Goal: Information Seeking & Learning: Learn about a topic

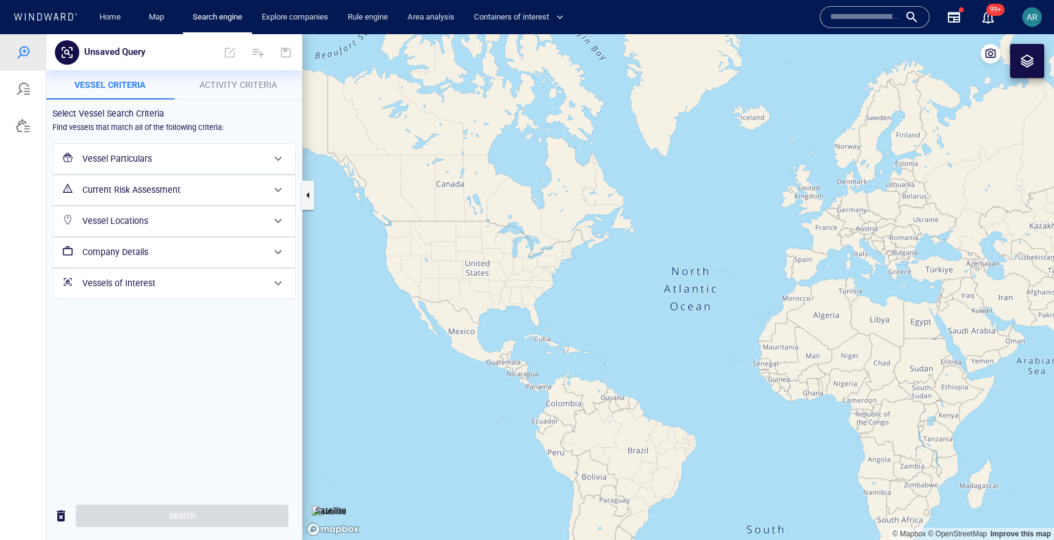
click at [1032, 70] on div at bounding box center [1028, 61] width 34 height 34
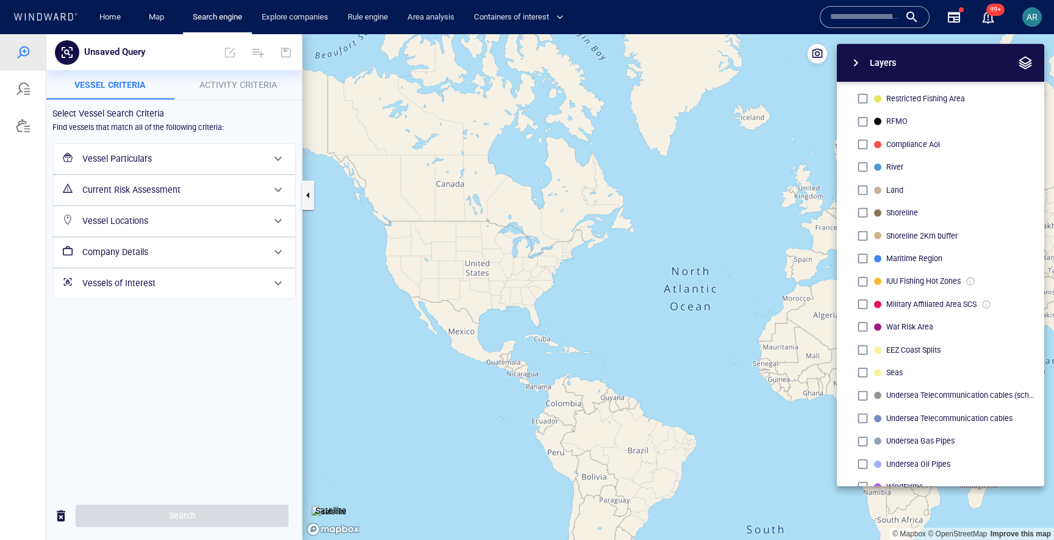
scroll to position [272, 0]
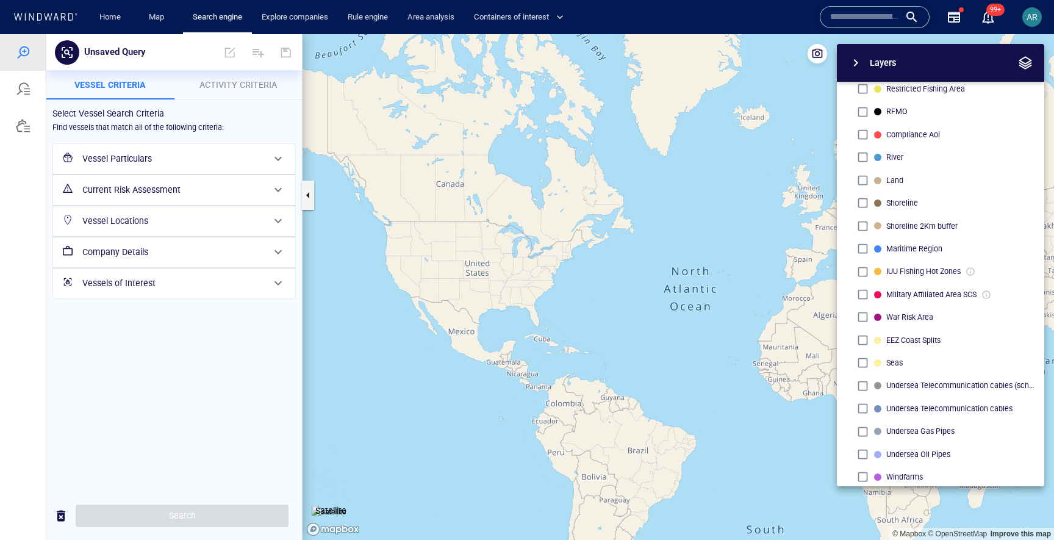
click at [911, 406] on p "Undersea Telecommunication cables" at bounding box center [950, 408] width 126 height 11
drag, startPoint x: 799, startPoint y: 405, endPoint x: 561, endPoint y: 348, distance: 244.1
click at [563, 347] on canvas "Map" at bounding box center [679, 287] width 752 height 506
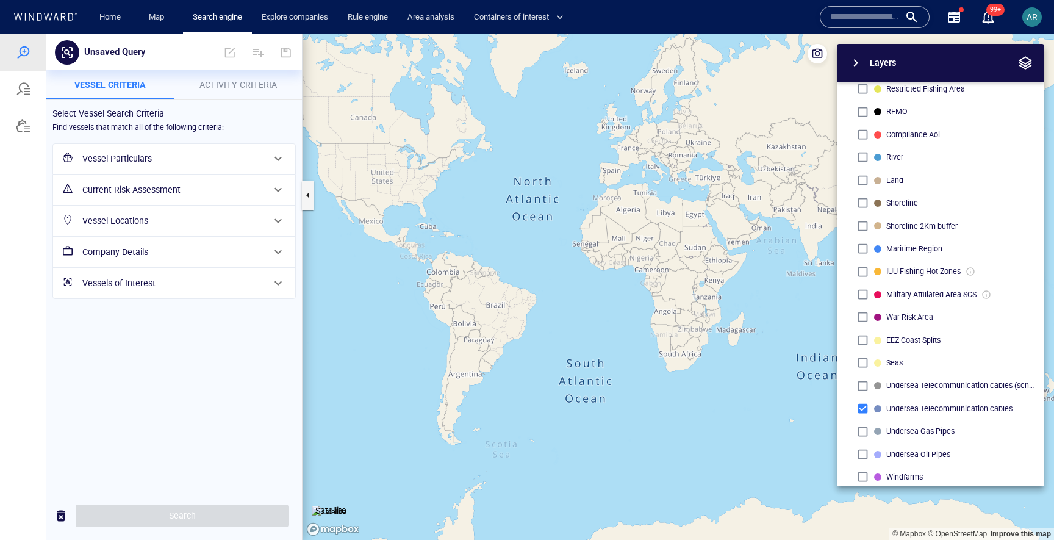
drag, startPoint x: 715, startPoint y: 250, endPoint x: 698, endPoint y: 340, distance: 91.9
click at [698, 340] on canvas "Map" at bounding box center [679, 287] width 752 height 506
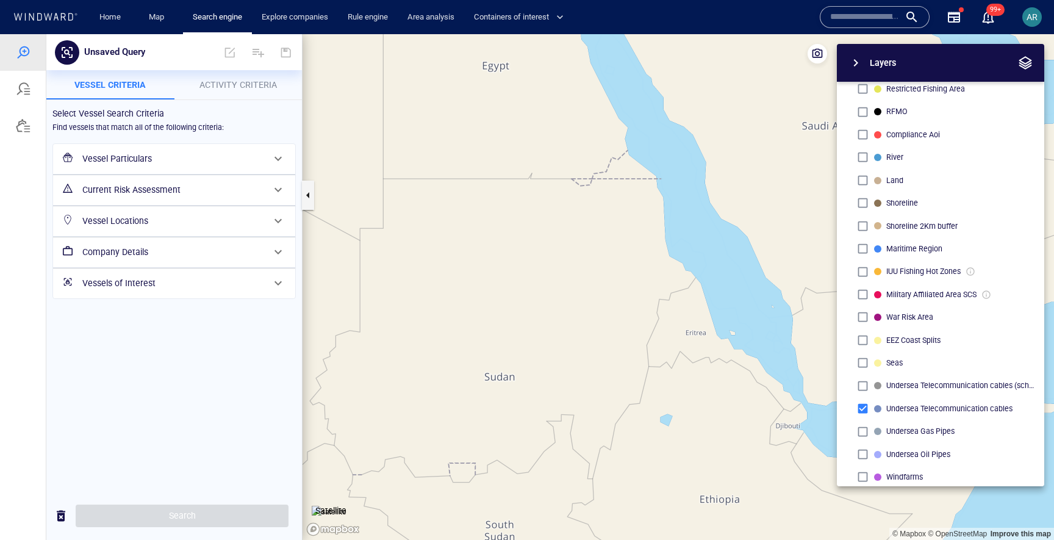
drag, startPoint x: 699, startPoint y: 330, endPoint x: 600, endPoint y: 343, distance: 99.2
click at [600, 342] on canvas "Map" at bounding box center [679, 287] width 752 height 506
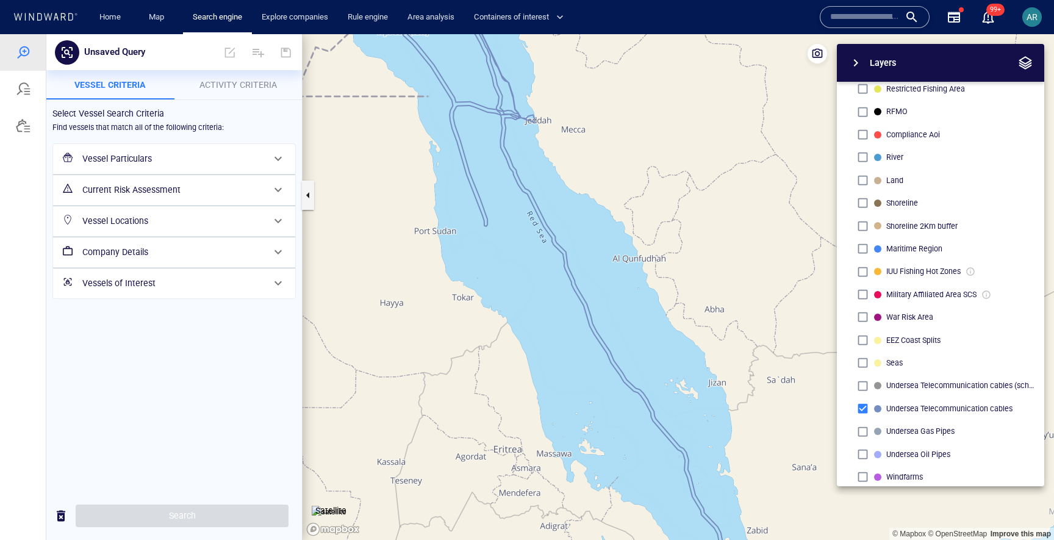
drag, startPoint x: 606, startPoint y: 335, endPoint x: 530, endPoint y: 425, distance: 117.8
click at [530, 425] on canvas "Map" at bounding box center [679, 287] width 752 height 506
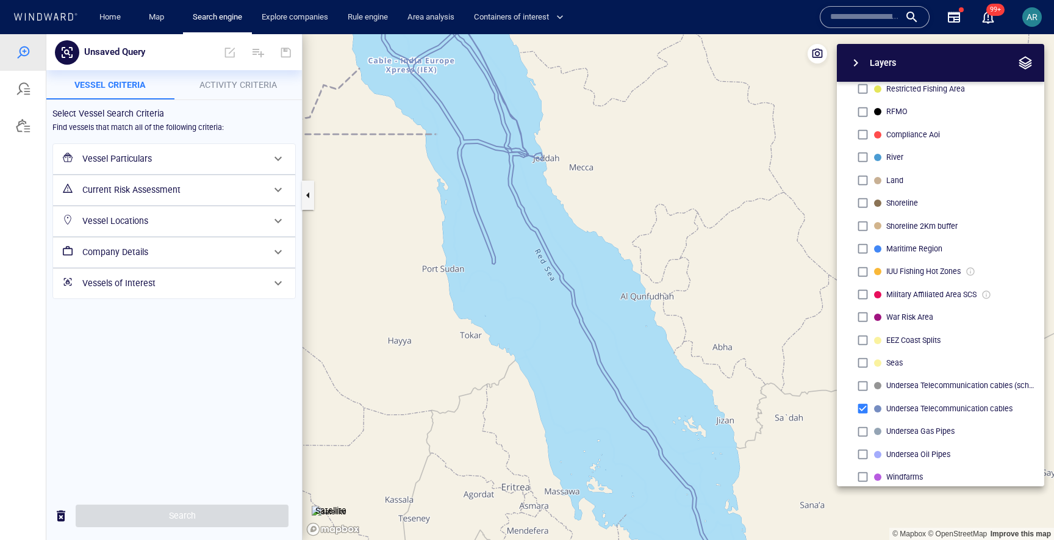
drag, startPoint x: 553, startPoint y: 205, endPoint x: 578, endPoint y: 350, distance: 147.4
click at [578, 350] on canvas "Map" at bounding box center [679, 287] width 752 height 506
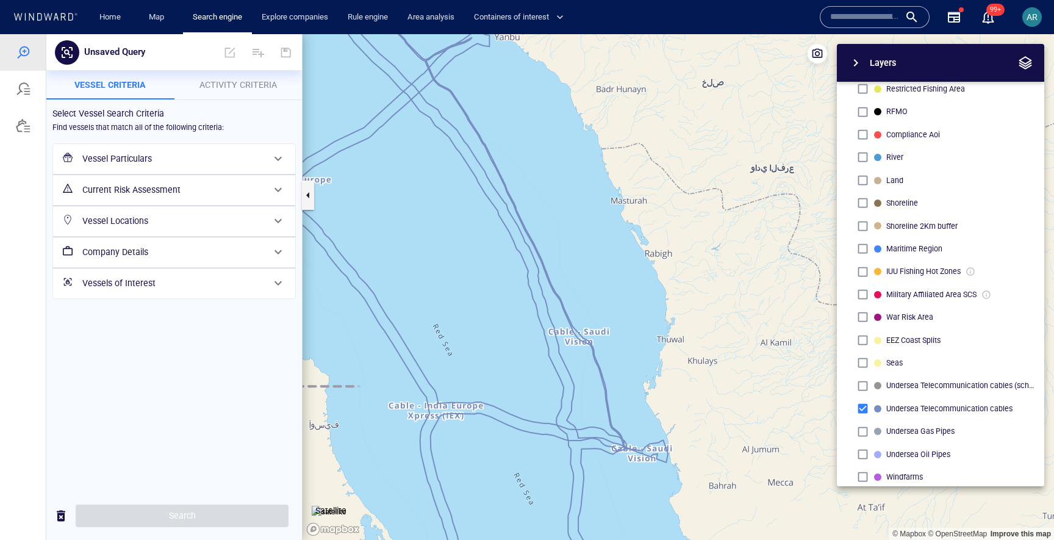
drag, startPoint x: 508, startPoint y: 291, endPoint x: 519, endPoint y: 260, distance: 33.0
click at [519, 260] on canvas "Map" at bounding box center [679, 287] width 752 height 506
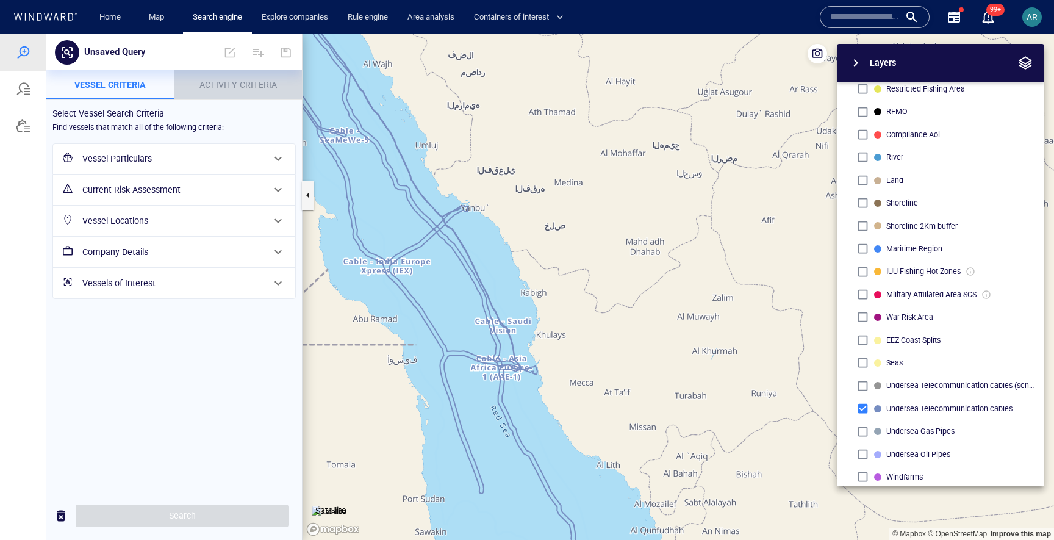
click at [212, 92] on button "Activity Criteria" at bounding box center [239, 84] width 128 height 29
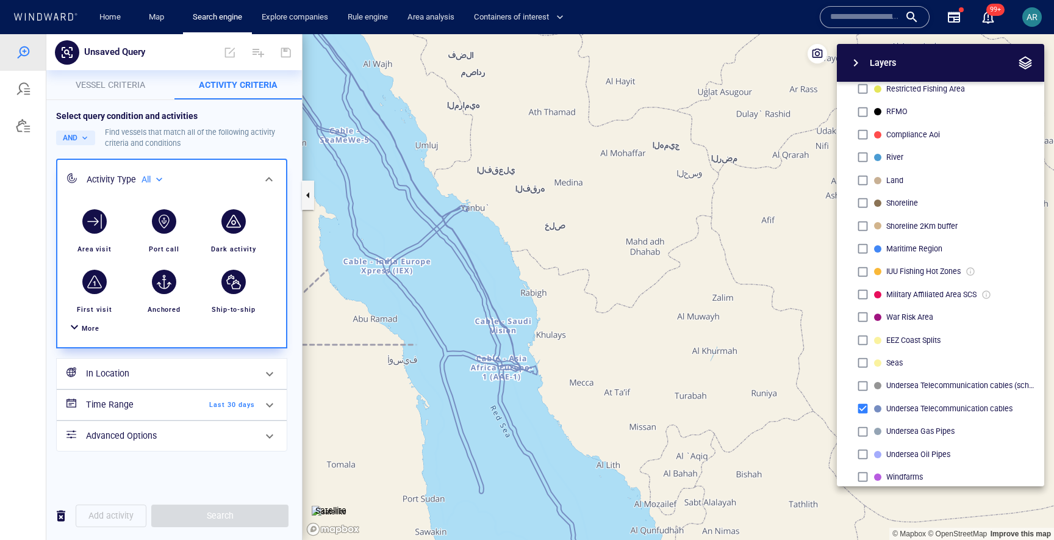
click at [95, 325] on span "More" at bounding box center [91, 329] width 18 height 8
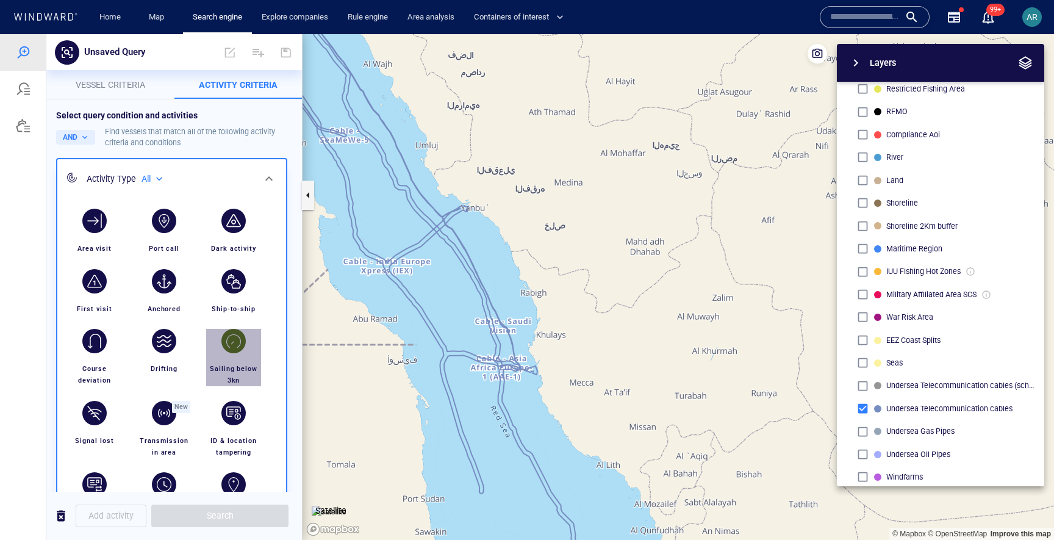
click at [237, 345] on div "button" at bounding box center [234, 341] width 24 height 24
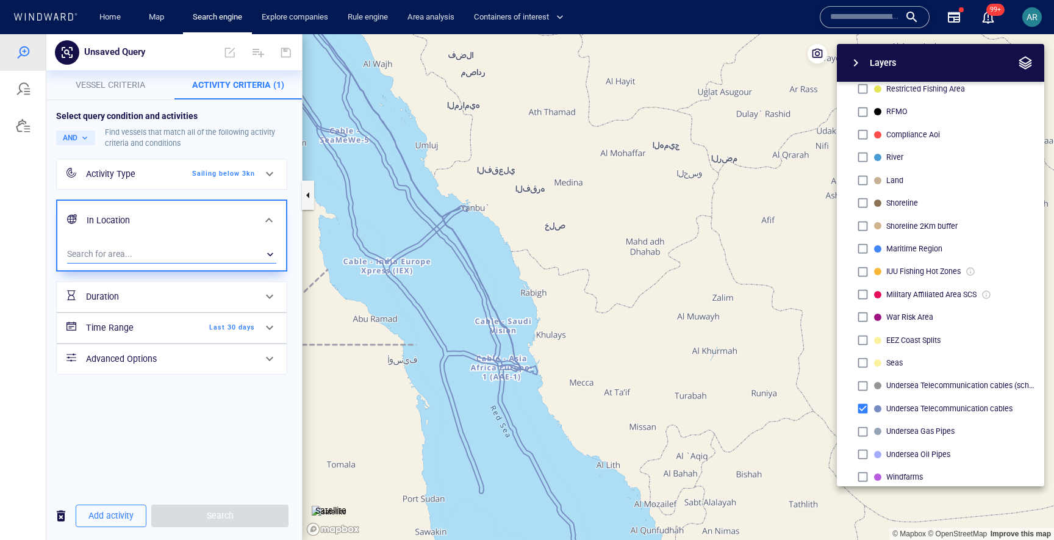
click at [162, 253] on div "​" at bounding box center [171, 254] width 209 height 18
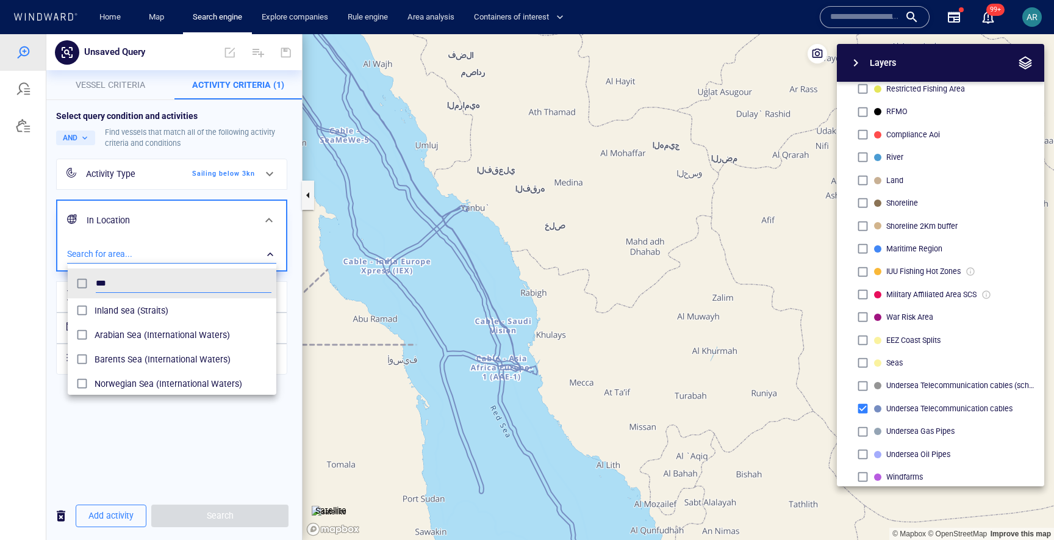
scroll to position [121, 209]
type input "*"
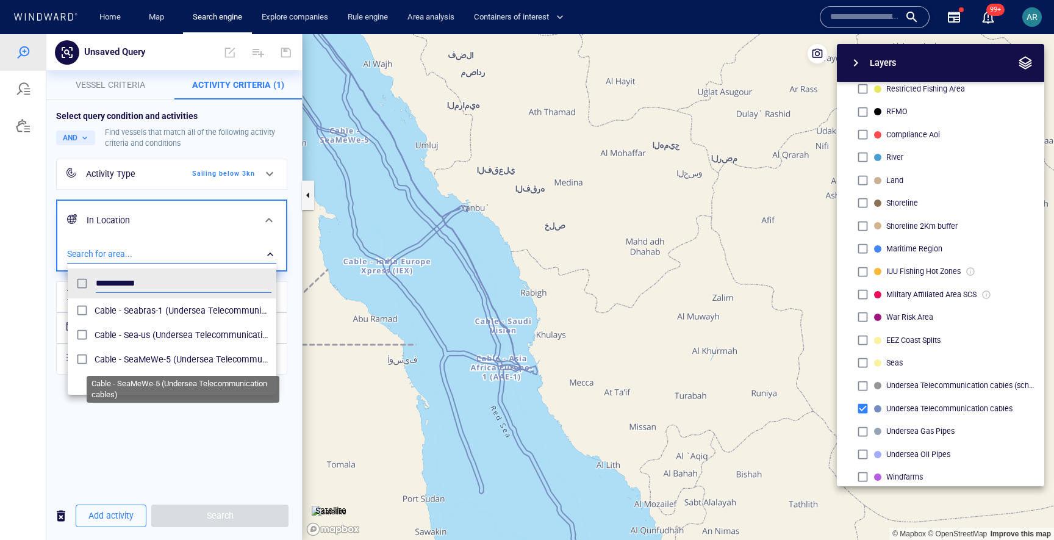
click at [129, 358] on span "Cable - SeaMeWe-5 (Undersea Telecommunication cables)" at bounding box center [183, 359] width 177 height 15
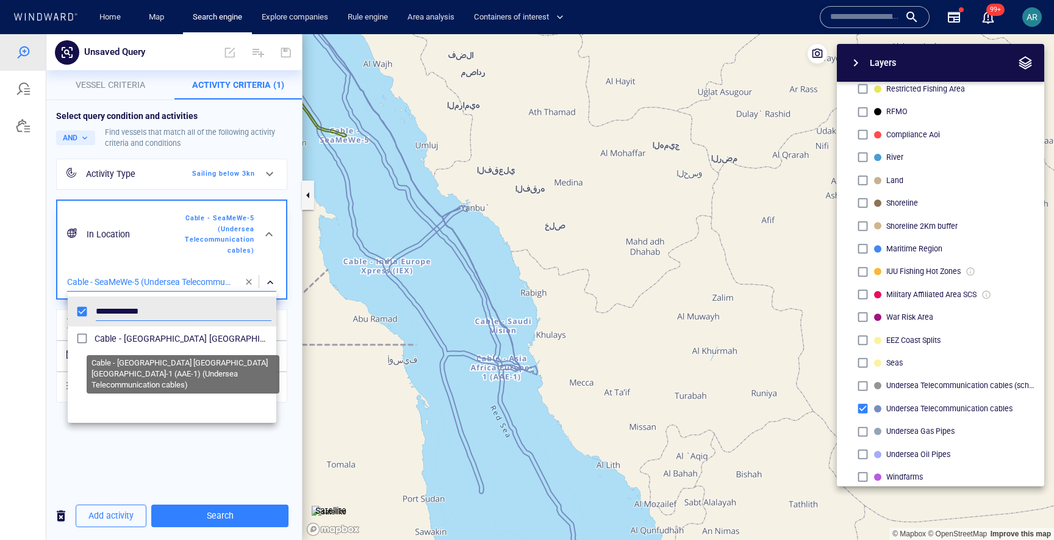
click at [132, 343] on span "Cable - [GEOGRAPHIC_DATA] [GEOGRAPHIC_DATA] [GEOGRAPHIC_DATA]-1 (AAE-1) (Unders…" at bounding box center [183, 338] width 177 height 15
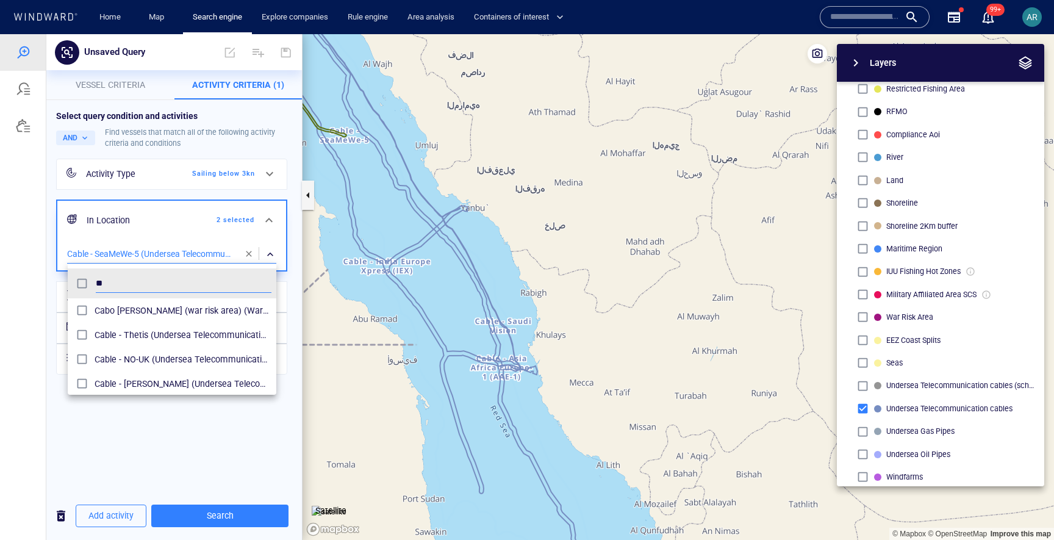
type input "*"
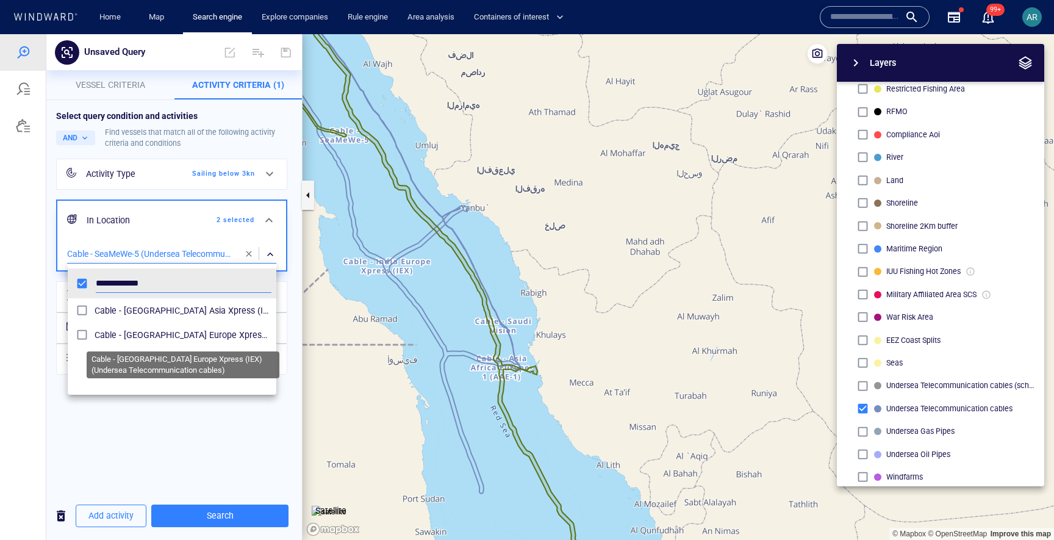
type input "**********"
click at [144, 339] on span "Cable - [GEOGRAPHIC_DATA] Europe Xpress (IEX) (Undersea Telecommunication cable…" at bounding box center [183, 335] width 177 height 15
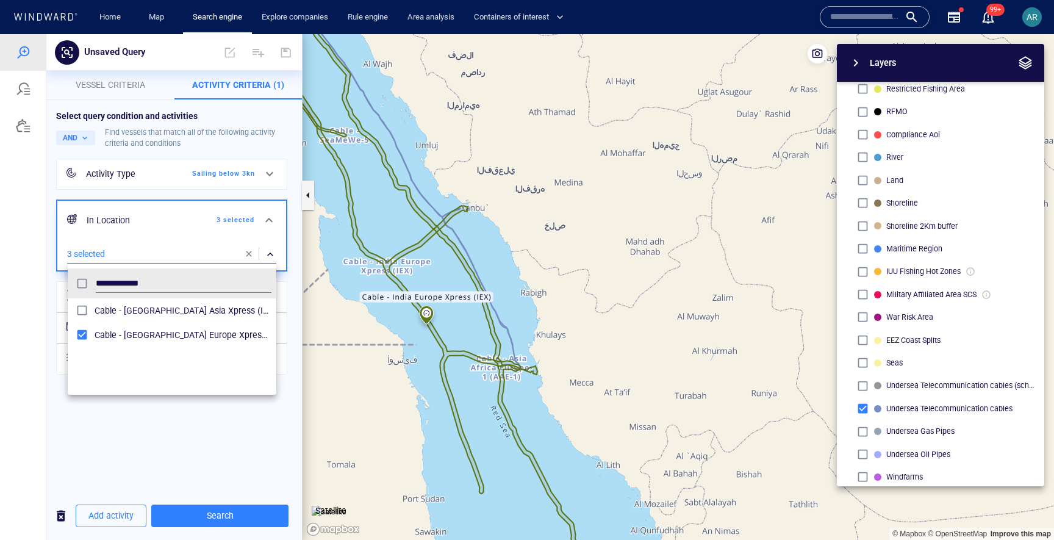
click at [483, 267] on div at bounding box center [527, 287] width 1054 height 506
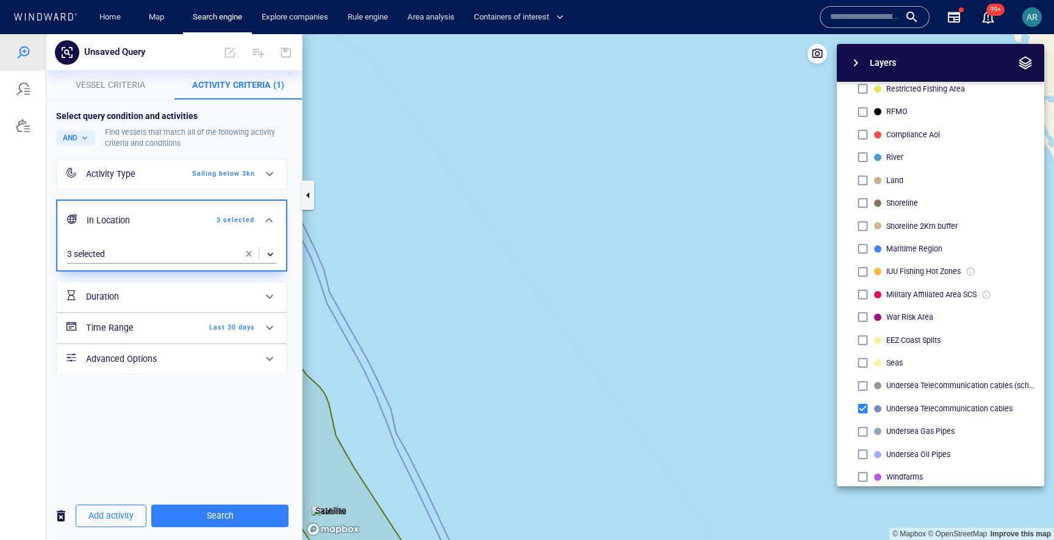
drag, startPoint x: 483, startPoint y: 259, endPoint x: 500, endPoint y: 398, distance: 140.8
click at [500, 398] on canvas "Map" at bounding box center [679, 287] width 752 height 506
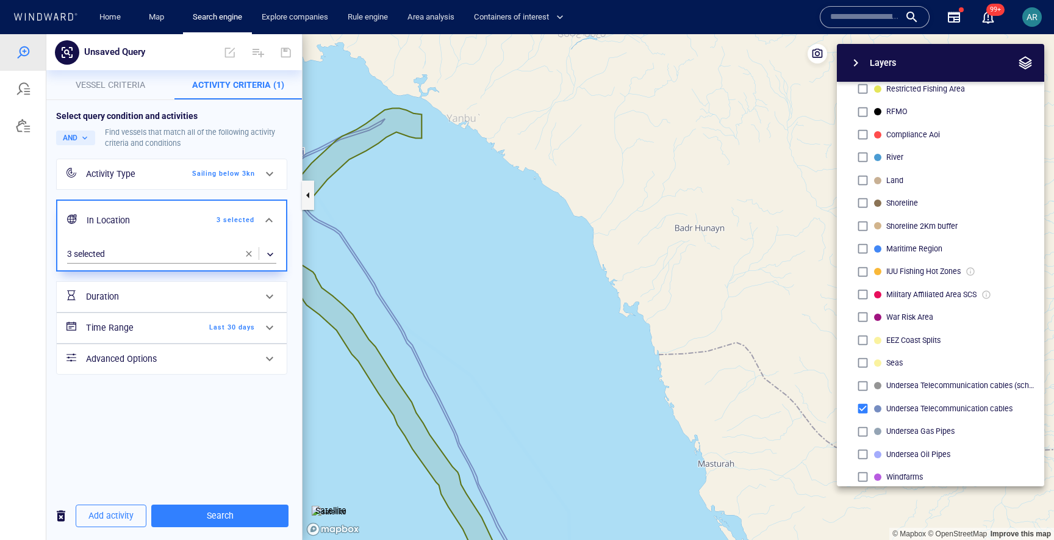
drag, startPoint x: 500, startPoint y: 389, endPoint x: 642, endPoint y: 411, distance: 143.9
click at [642, 411] on canvas "Map" at bounding box center [679, 287] width 752 height 506
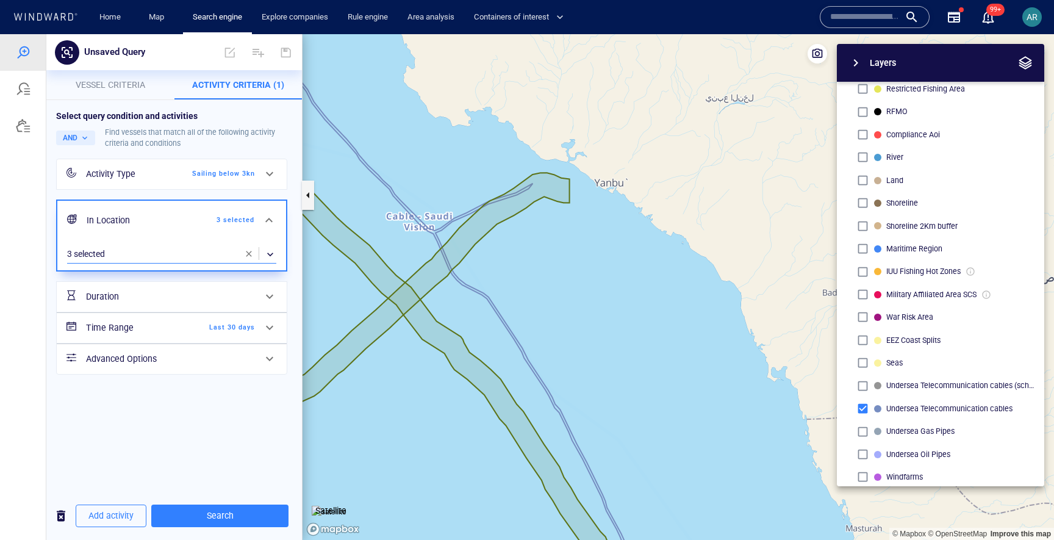
click at [216, 247] on div "​" at bounding box center [171, 254] width 209 height 18
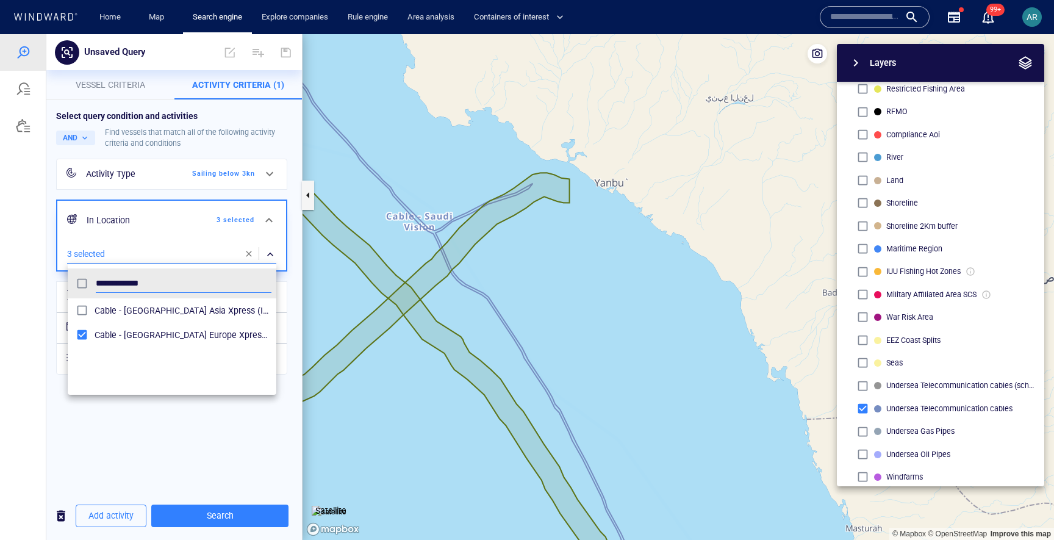
scroll to position [121, 209]
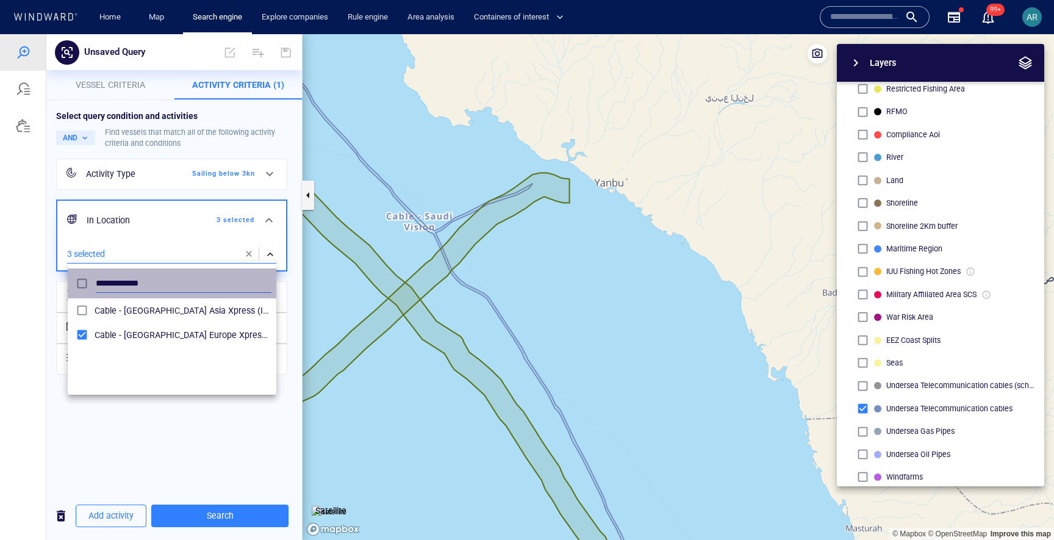
click at [157, 281] on input "**********" at bounding box center [184, 284] width 176 height 18
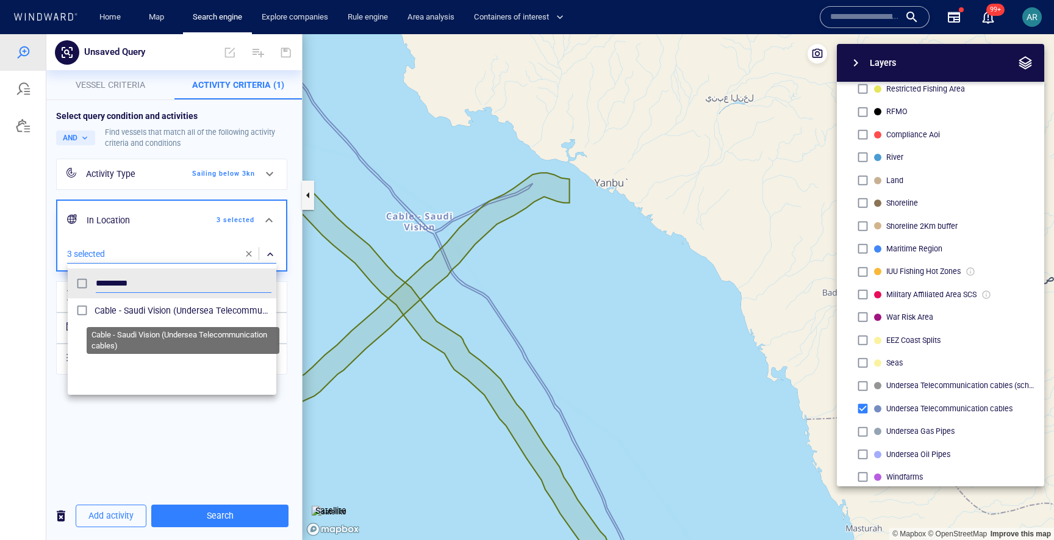
type input "*********"
click at [153, 308] on span "Cable - Saudi Vision (Undersea Telecommunication cables)" at bounding box center [183, 310] width 177 height 15
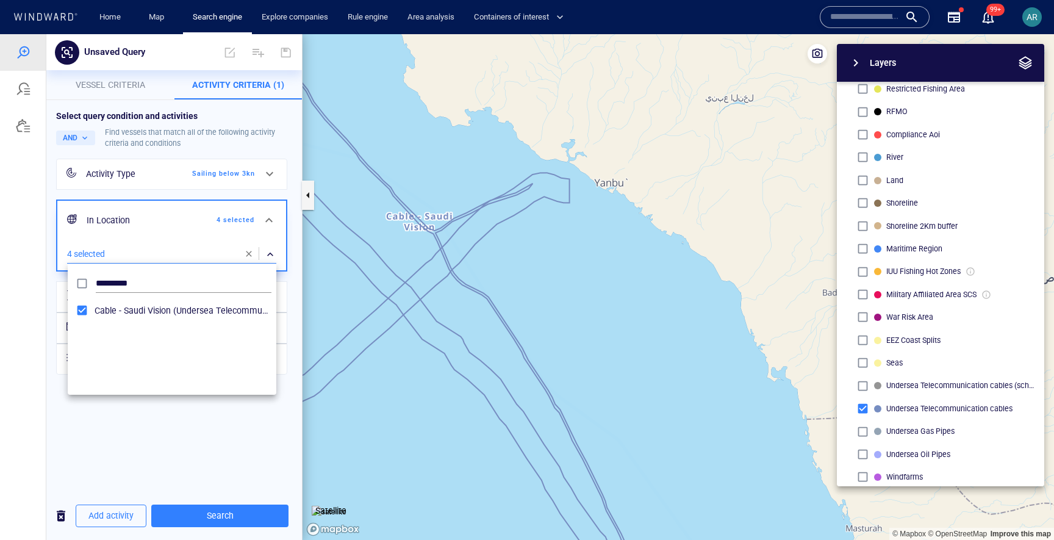
click at [159, 431] on div at bounding box center [527, 287] width 1054 height 506
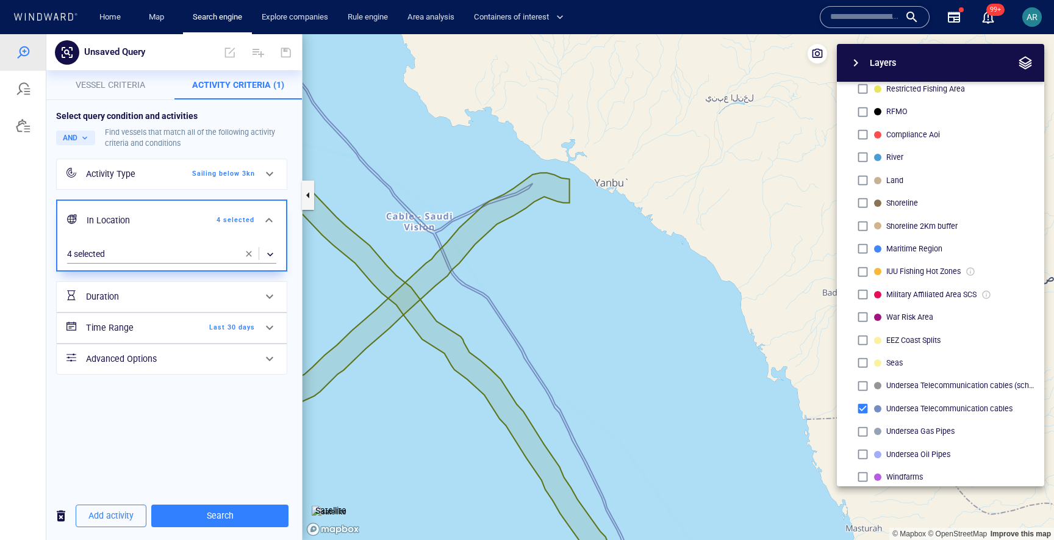
click at [216, 332] on span "Last 30 days" at bounding box center [220, 327] width 70 height 11
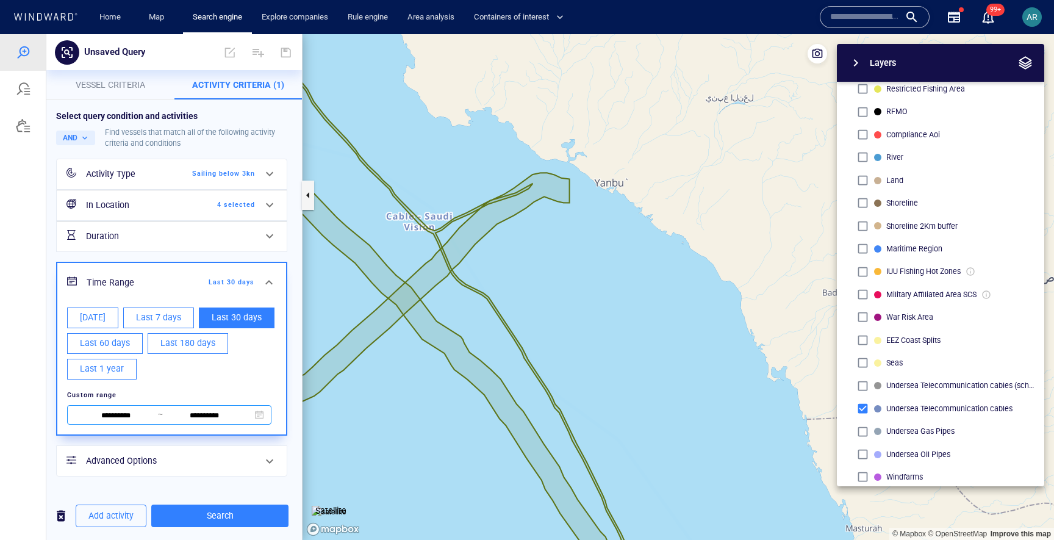
click at [195, 416] on input "**********" at bounding box center [205, 415] width 84 height 13
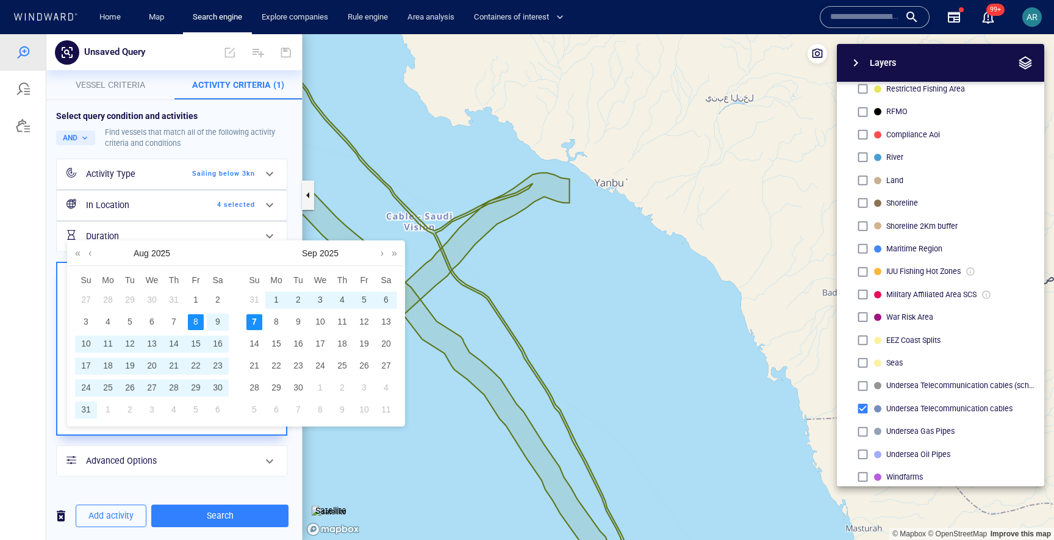
click at [254, 323] on div "7" at bounding box center [255, 322] width 16 height 16
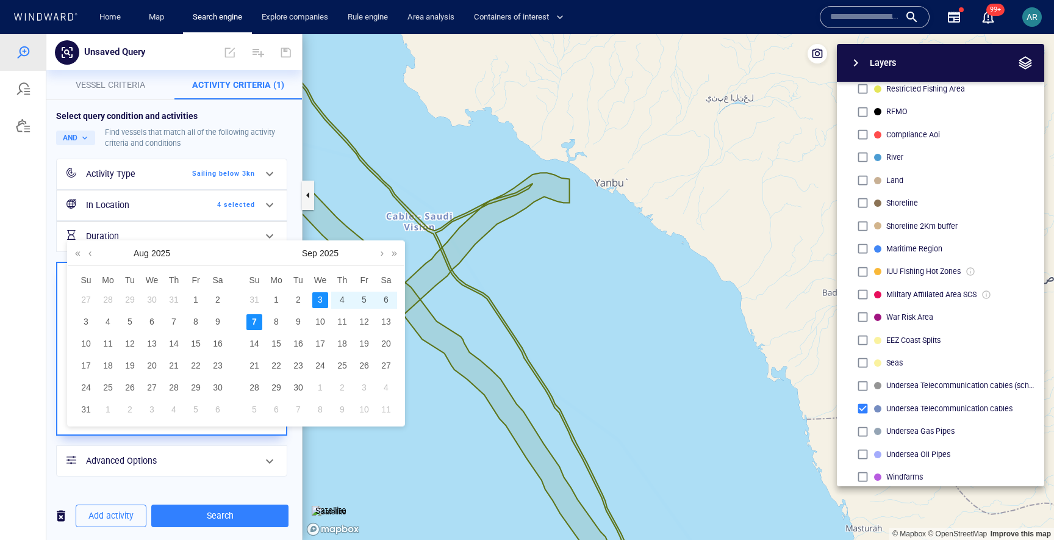
click at [321, 294] on div "3" at bounding box center [320, 300] width 16 height 16
type input "**********"
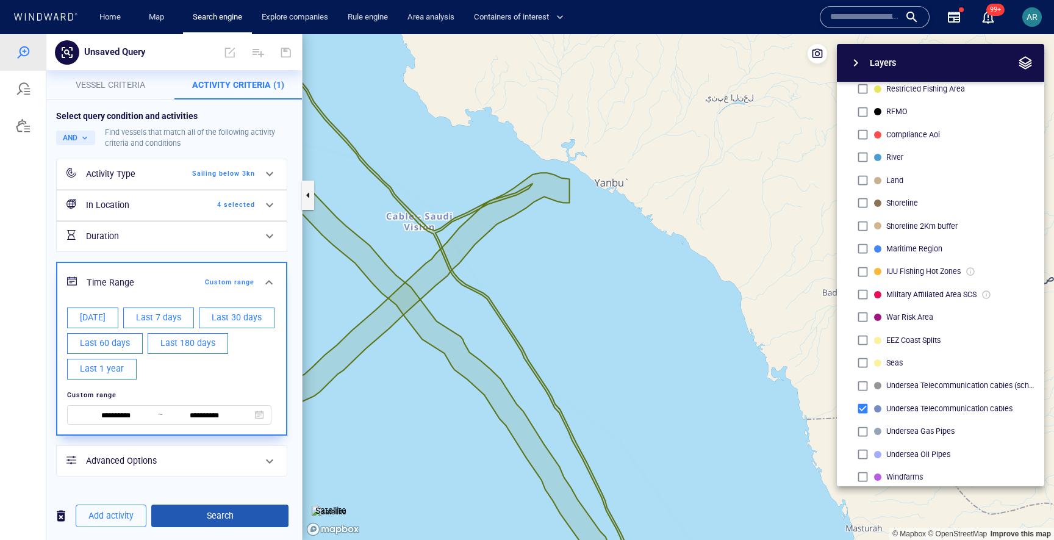
click at [225, 517] on span "Search" at bounding box center [220, 515] width 118 height 15
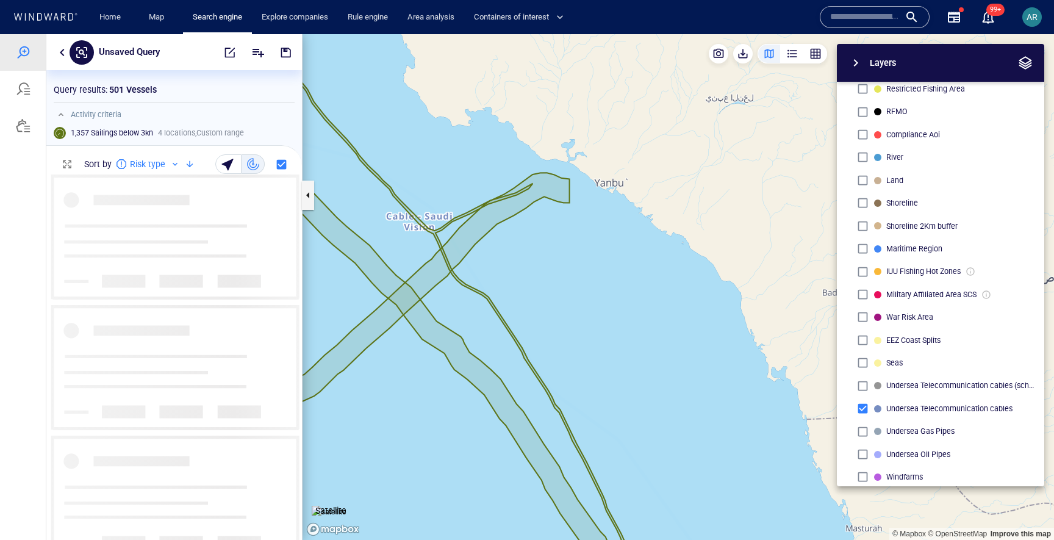
scroll to position [366, 256]
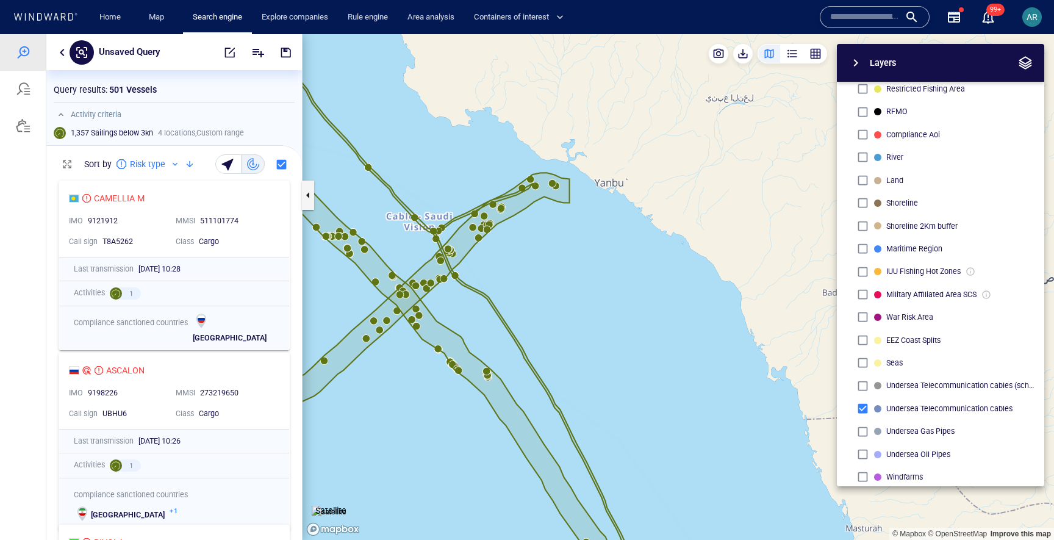
click at [860, 62] on span "button" at bounding box center [856, 63] width 15 height 15
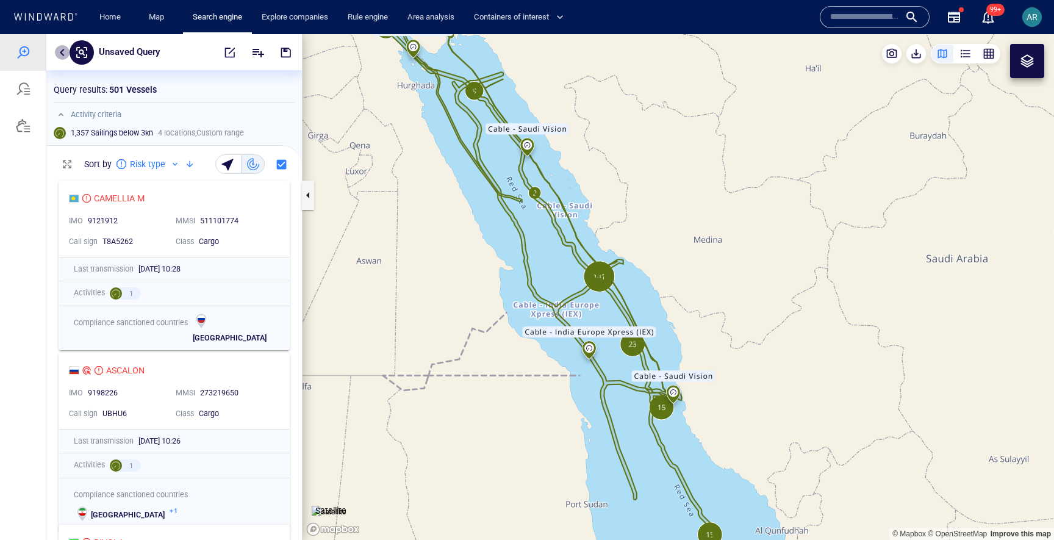
click at [63, 51] on button "button" at bounding box center [62, 52] width 15 height 15
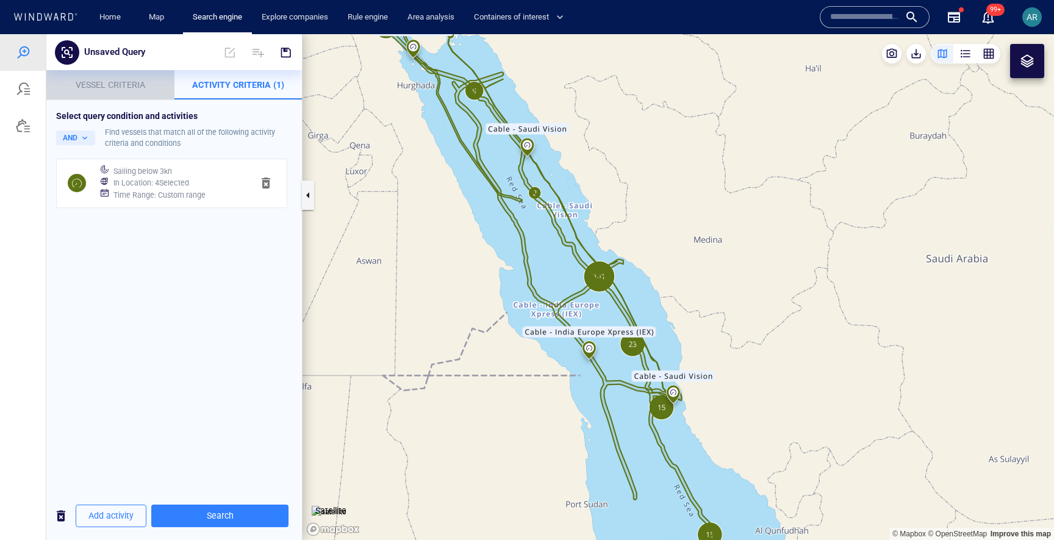
click at [114, 88] on span "Vessel criteria" at bounding box center [111, 85] width 70 height 10
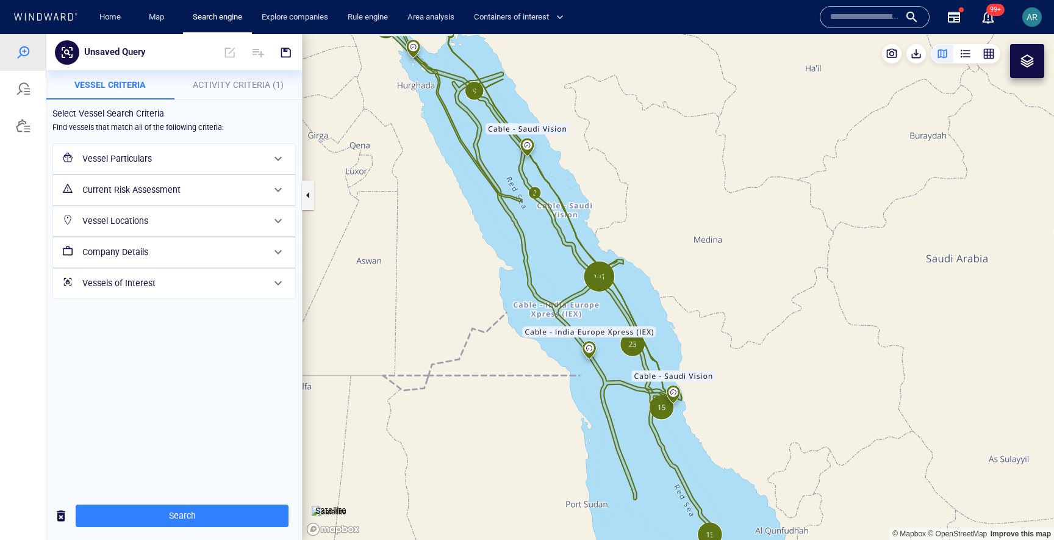
click at [142, 161] on h6 "Vessel Particulars" at bounding box center [172, 158] width 181 height 15
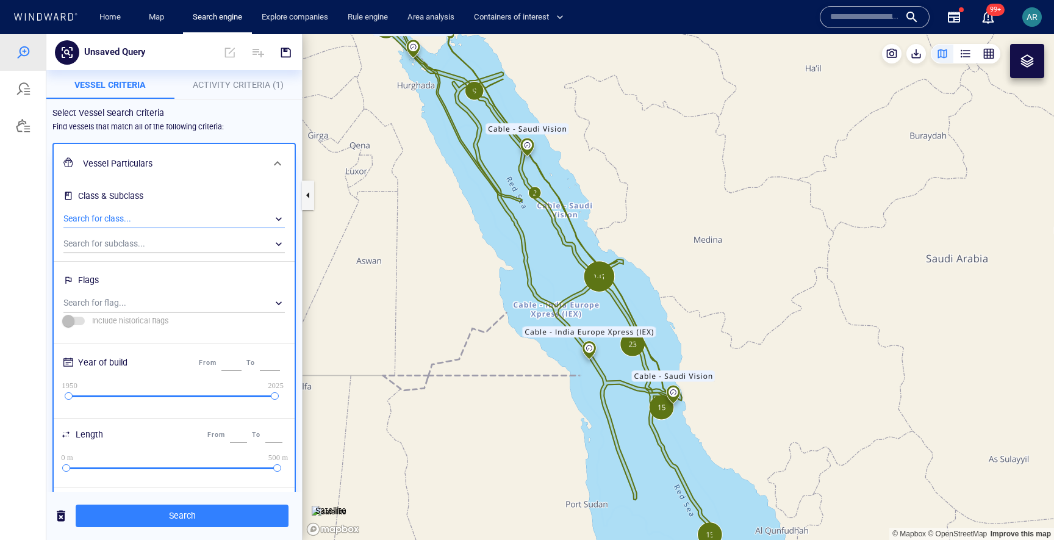
click at [129, 222] on div "​" at bounding box center [174, 219] width 222 height 18
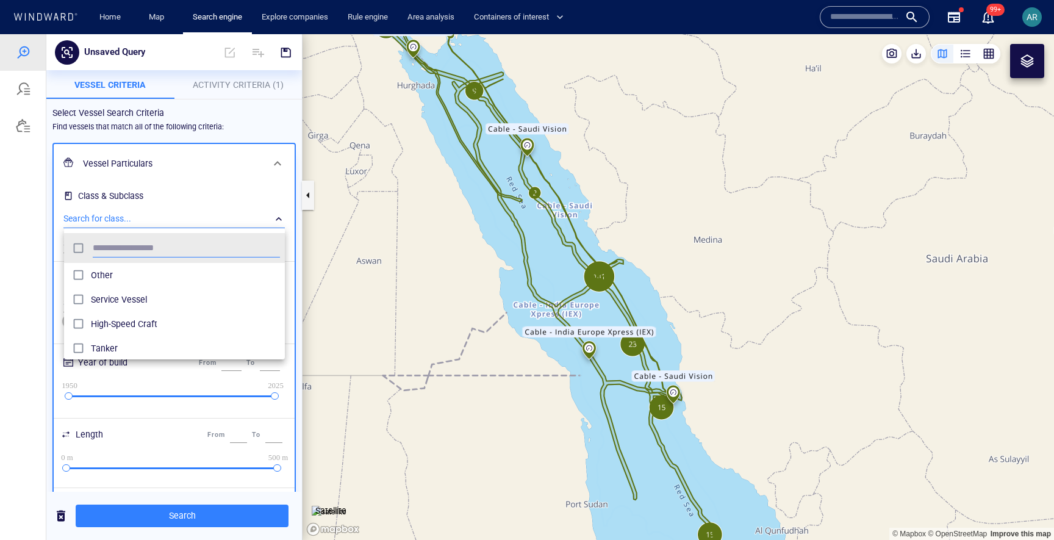
scroll to position [121, 221]
type input "**"
click at [107, 272] on span "Cargo" at bounding box center [185, 275] width 189 height 15
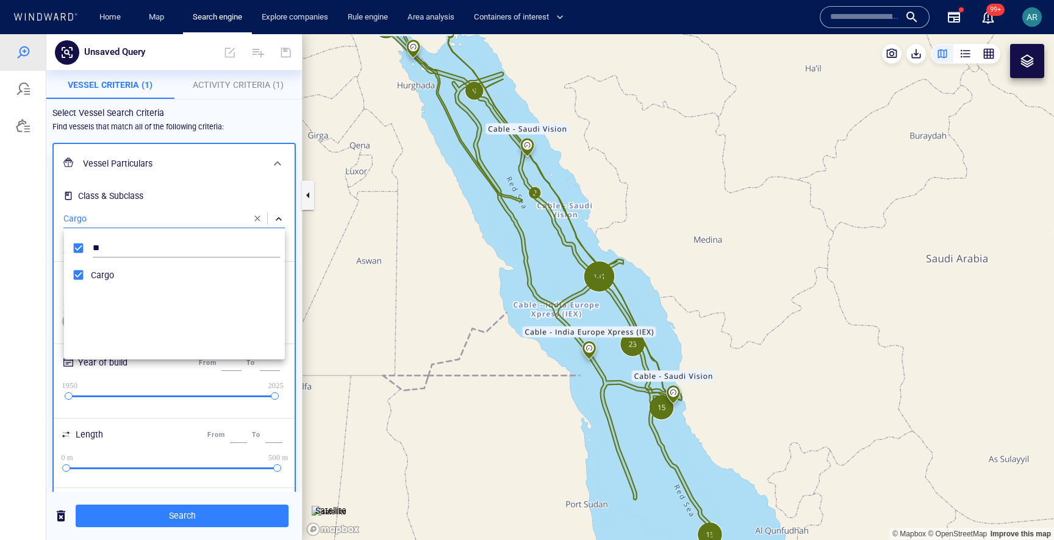
click at [183, 200] on div at bounding box center [527, 287] width 1054 height 506
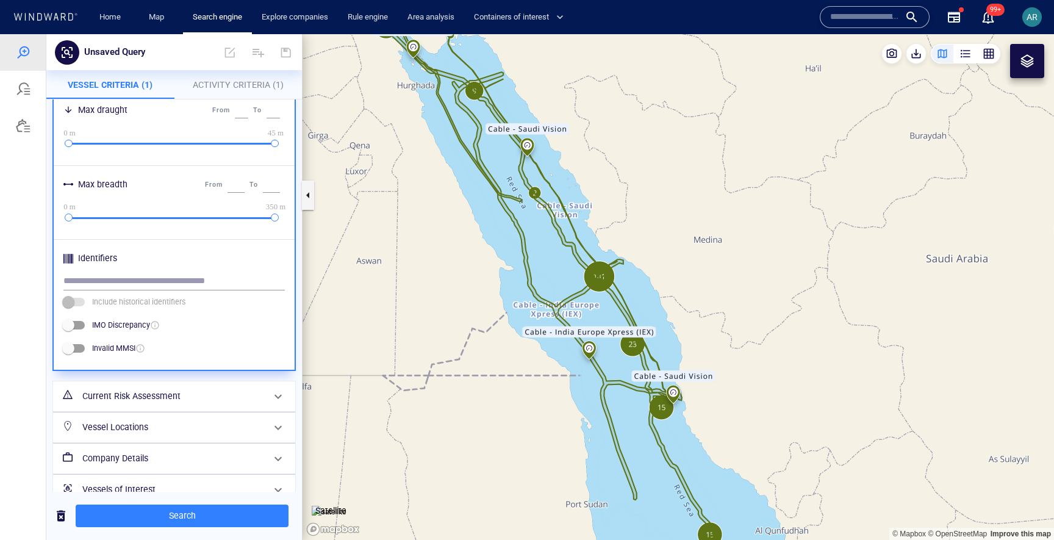
scroll to position [486, 0]
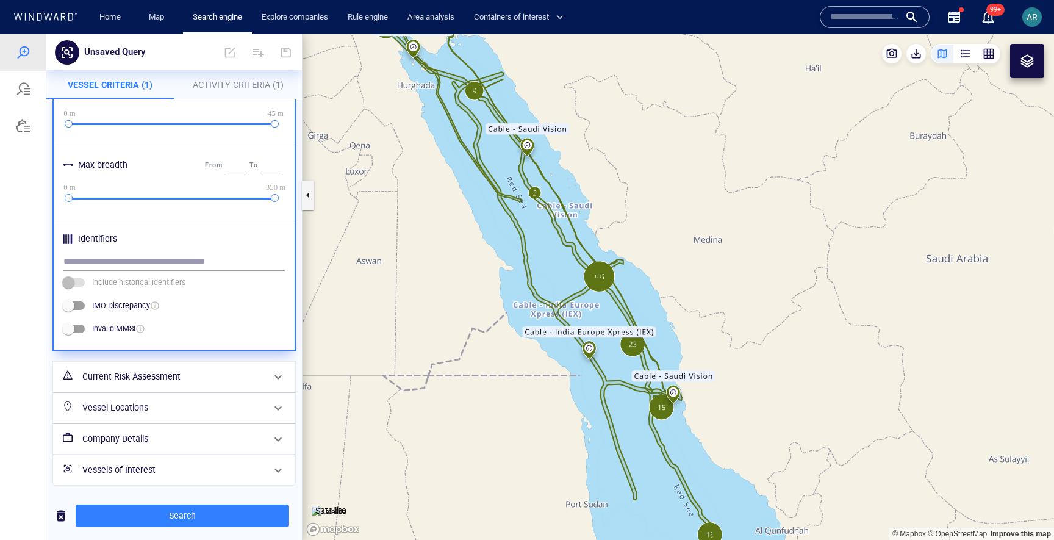
click at [155, 467] on h6 "Vessels of Interest" at bounding box center [172, 470] width 181 height 15
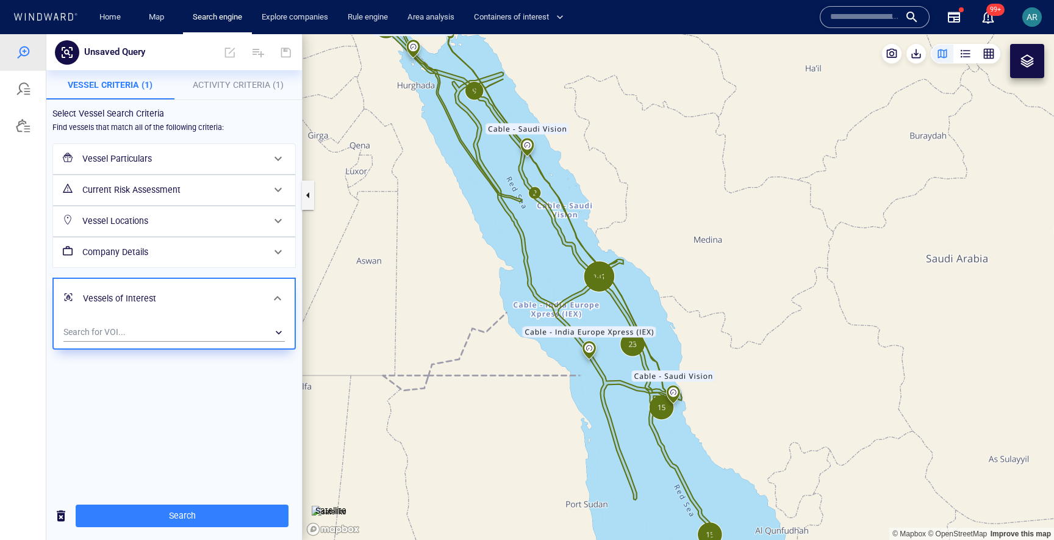
scroll to position [0, 0]
click at [150, 334] on div "​" at bounding box center [174, 332] width 222 height 18
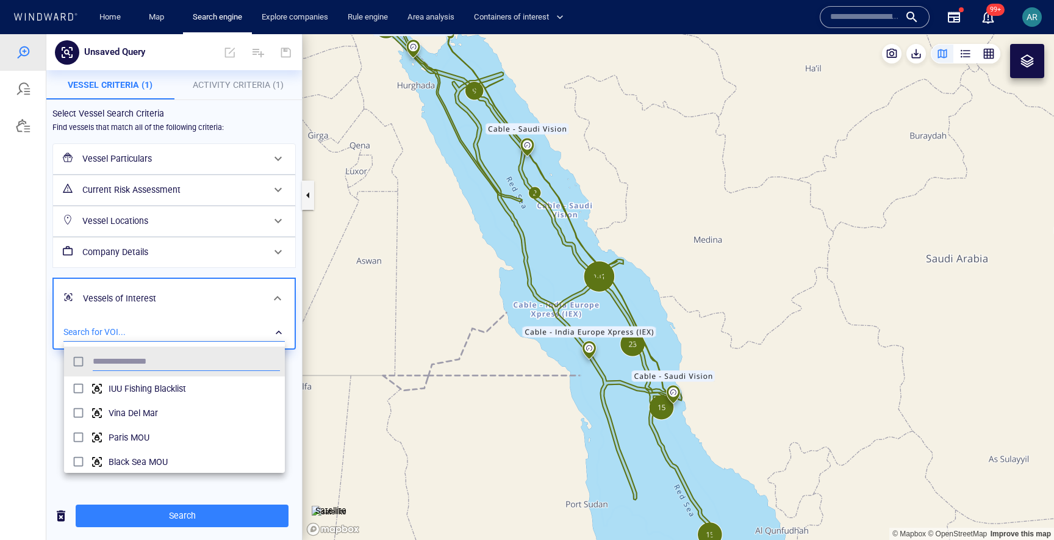
scroll to position [121, 221]
type input "***"
click at [203, 270] on div at bounding box center [527, 287] width 1054 height 506
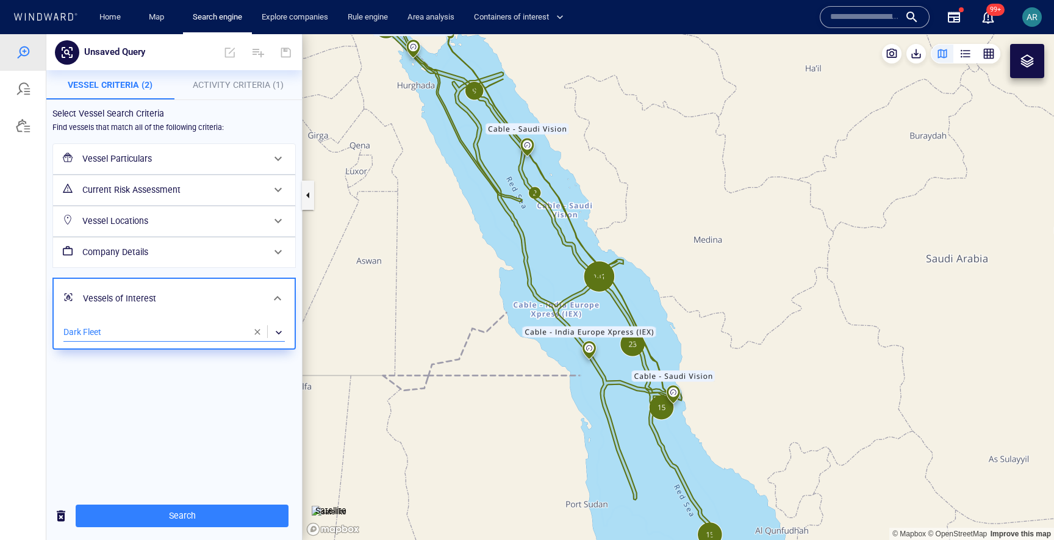
click at [169, 331] on div "​" at bounding box center [174, 332] width 222 height 18
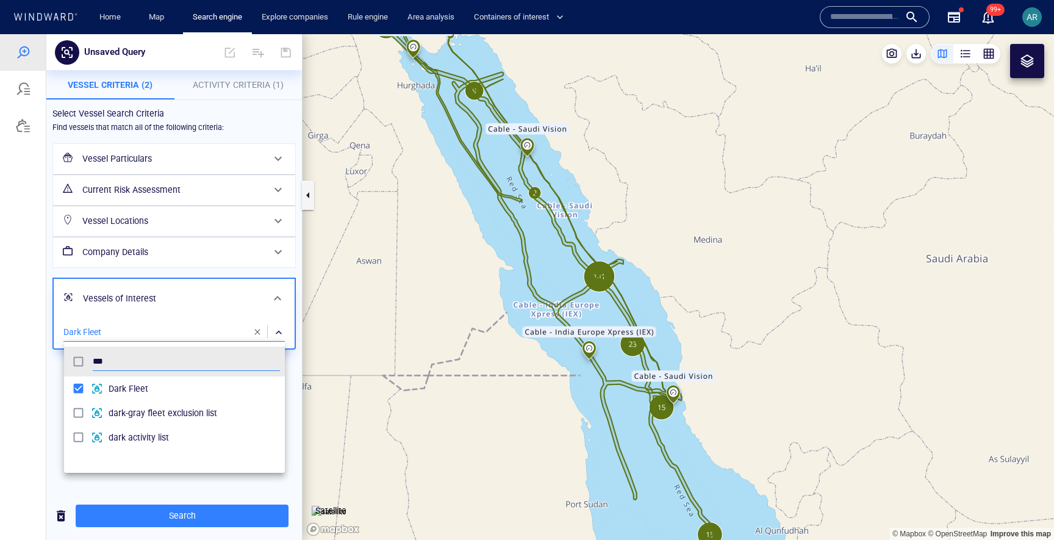
scroll to position [121, 221]
type input "*"
type input "****"
click at [153, 383] on span "Gray Fleet" at bounding box center [194, 388] width 171 height 15
click at [253, 118] on div at bounding box center [527, 287] width 1054 height 506
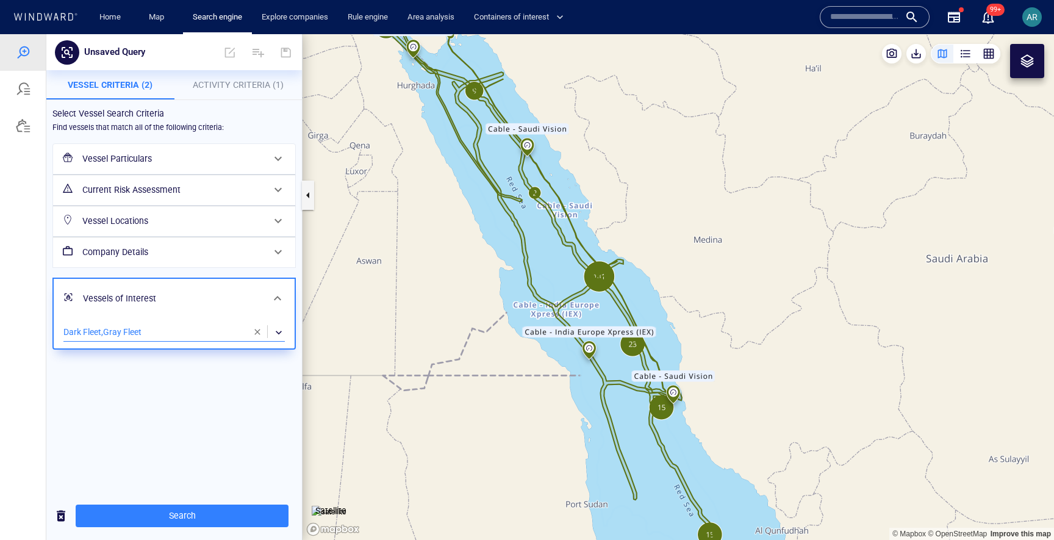
click at [224, 164] on h6 "Vessel Particulars" at bounding box center [172, 158] width 181 height 15
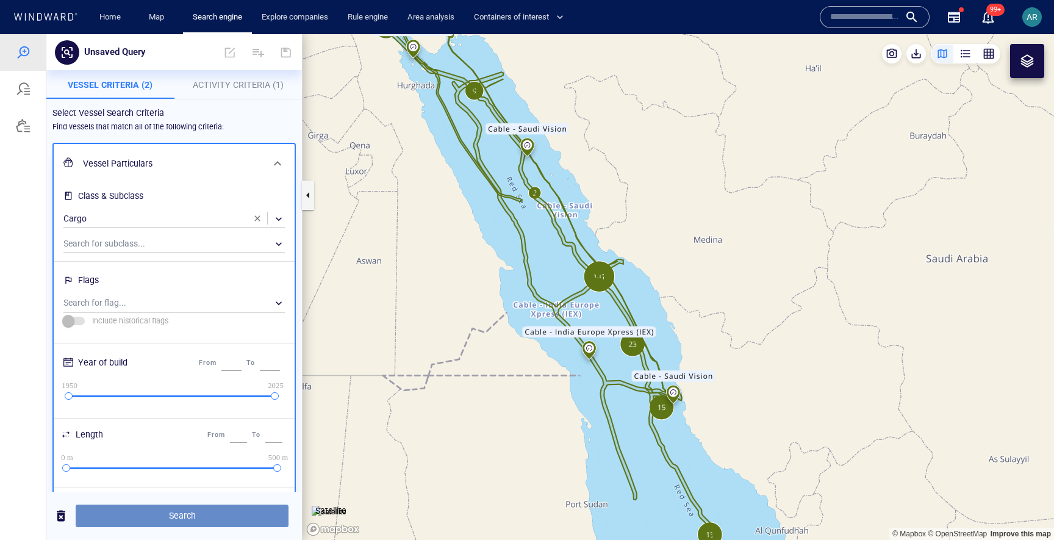
click at [202, 514] on span "Search" at bounding box center [181, 515] width 193 height 15
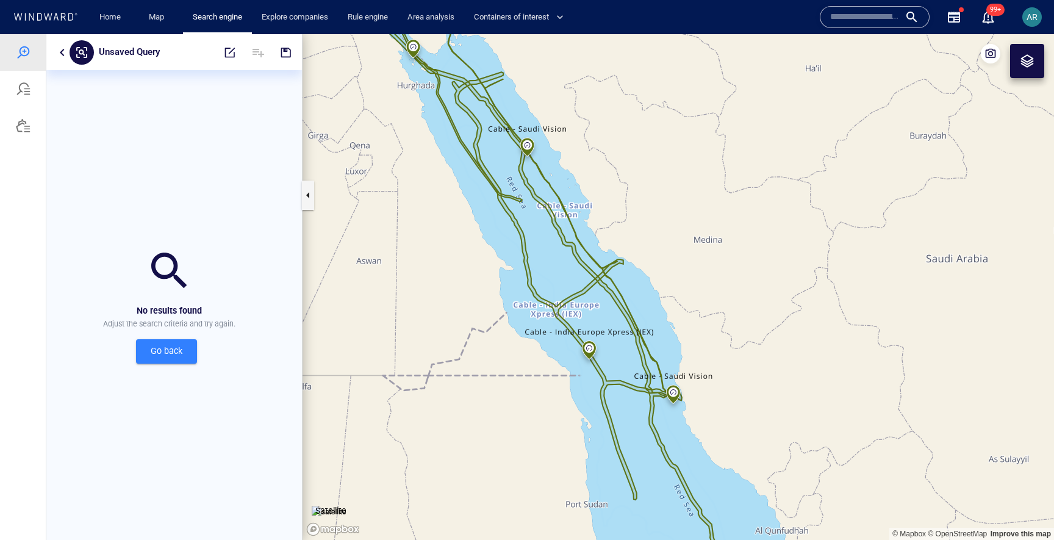
click at [153, 347] on span "Go back" at bounding box center [166, 351] width 41 height 15
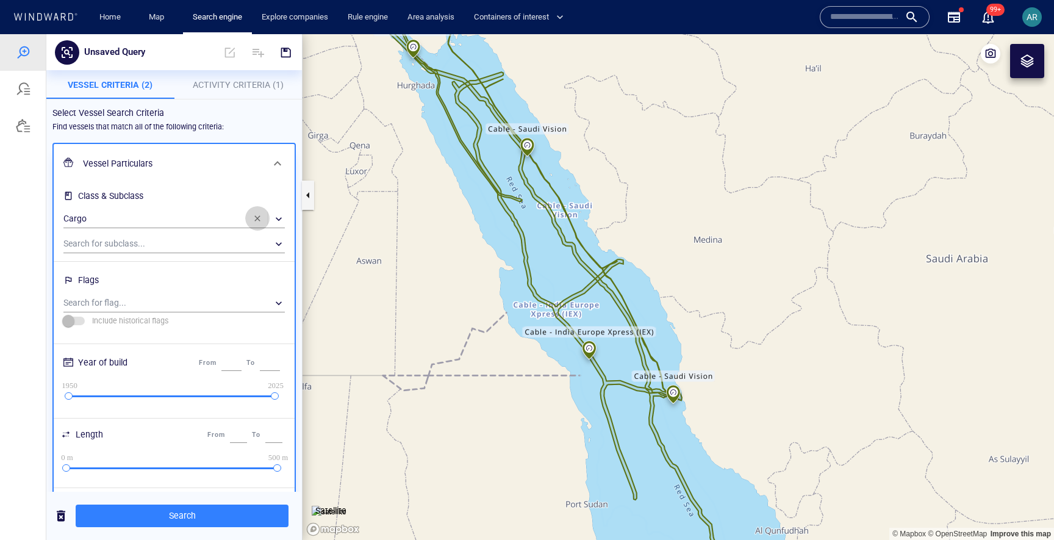
click at [253, 217] on span "button" at bounding box center [258, 219] width 10 height 10
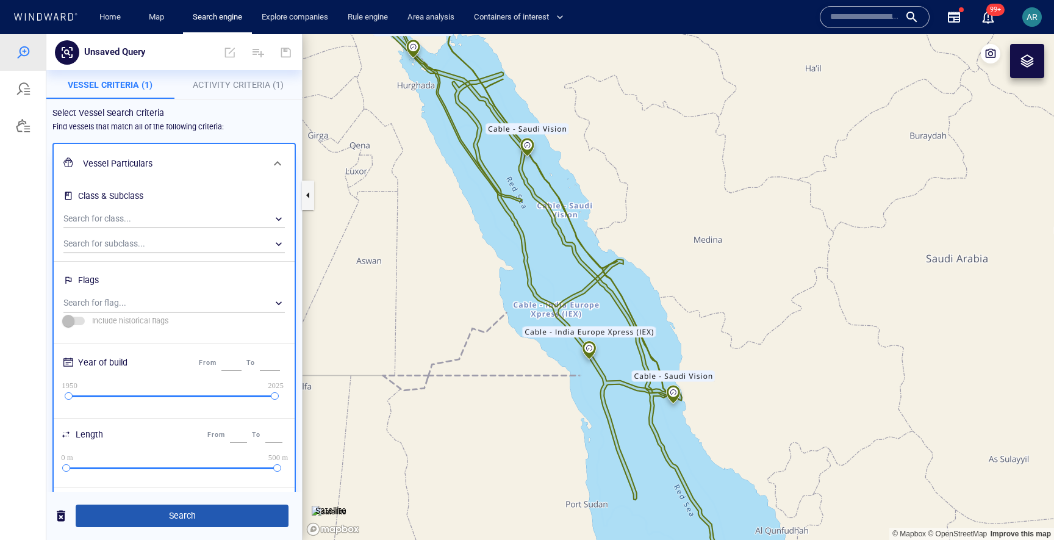
click at [162, 516] on span "Search" at bounding box center [181, 515] width 193 height 15
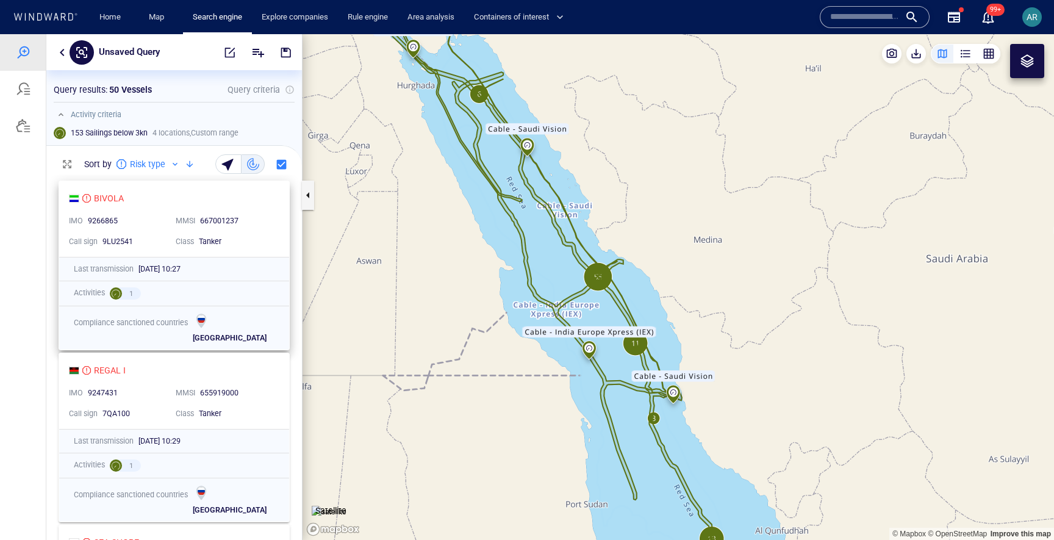
click at [162, 214] on div "9266865" at bounding box center [126, 222] width 83 height 16
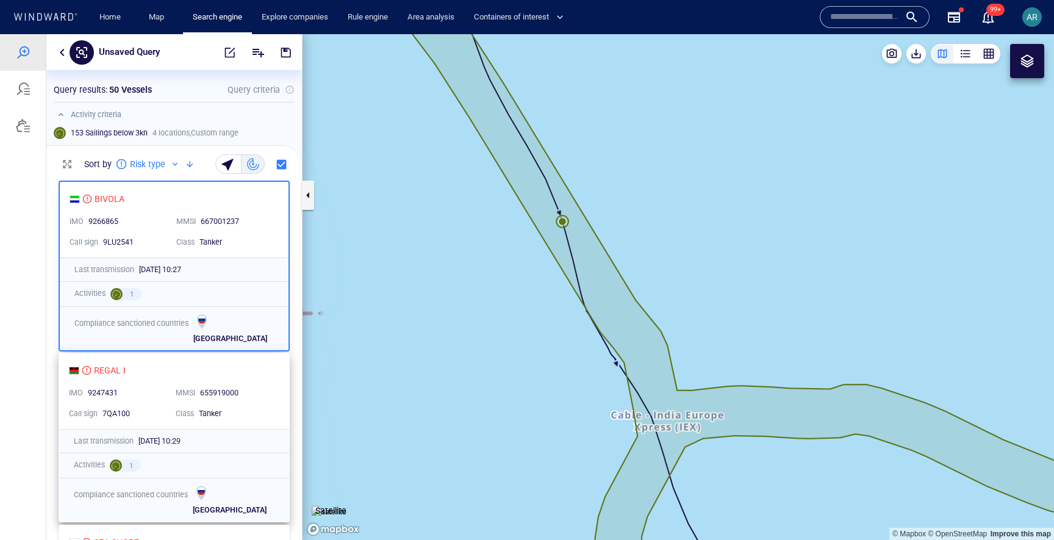
click at [174, 374] on div "REGAL I" at bounding box center [169, 370] width 201 height 15
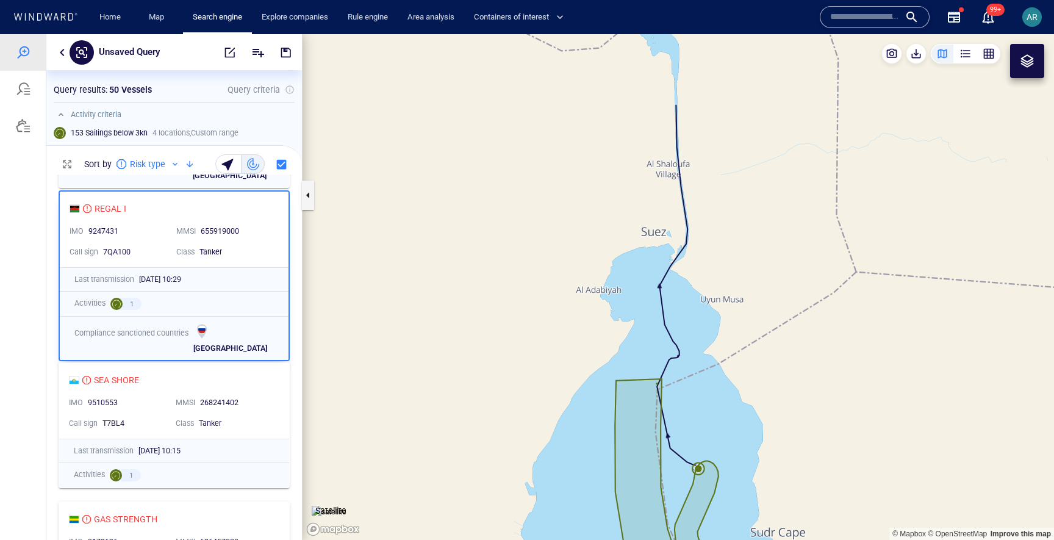
scroll to position [165, 0]
click at [182, 378] on div "SEA SHORE" at bounding box center [169, 377] width 201 height 15
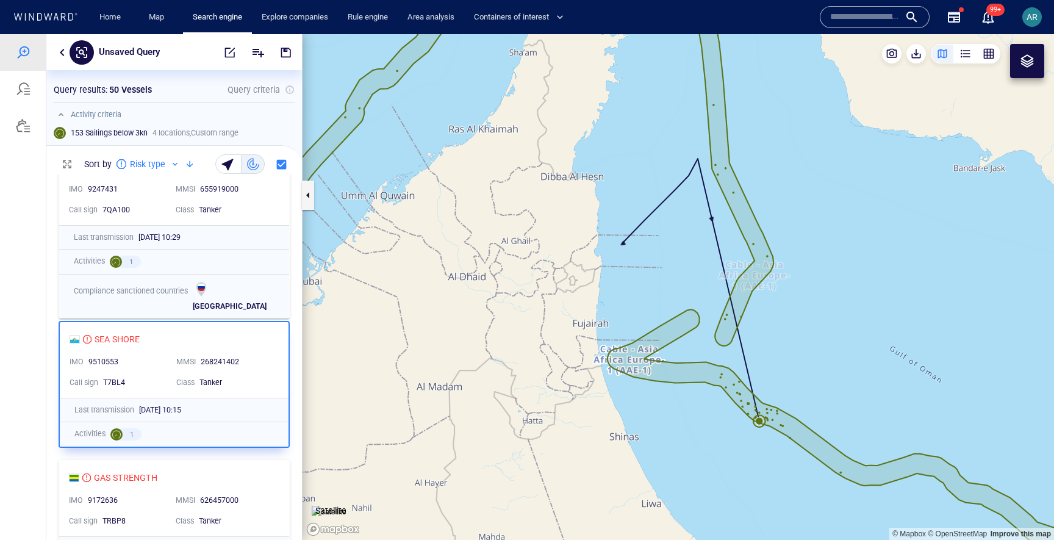
scroll to position [231, 0]
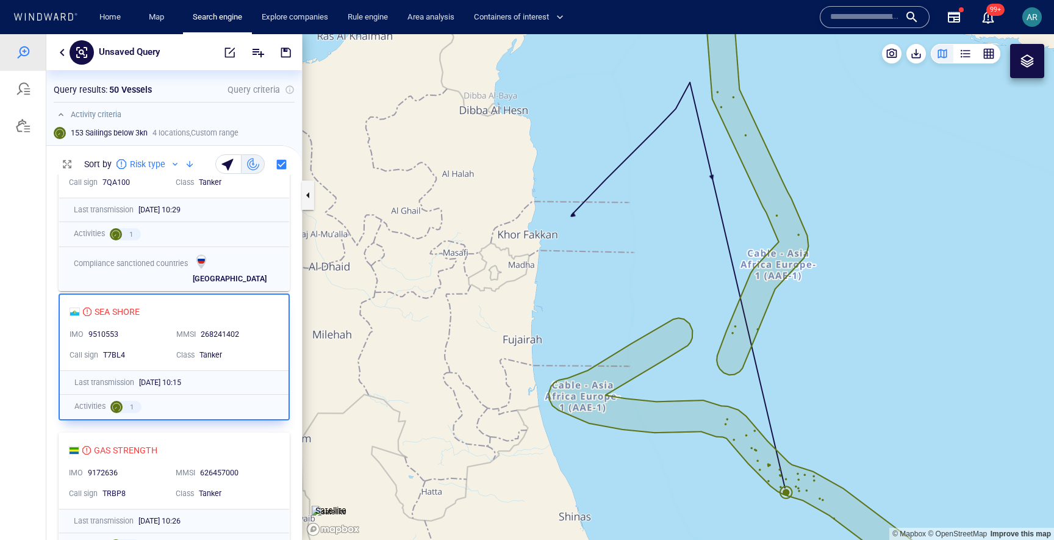
click at [358, 346] on canvas "Map" at bounding box center [679, 287] width 752 height 506
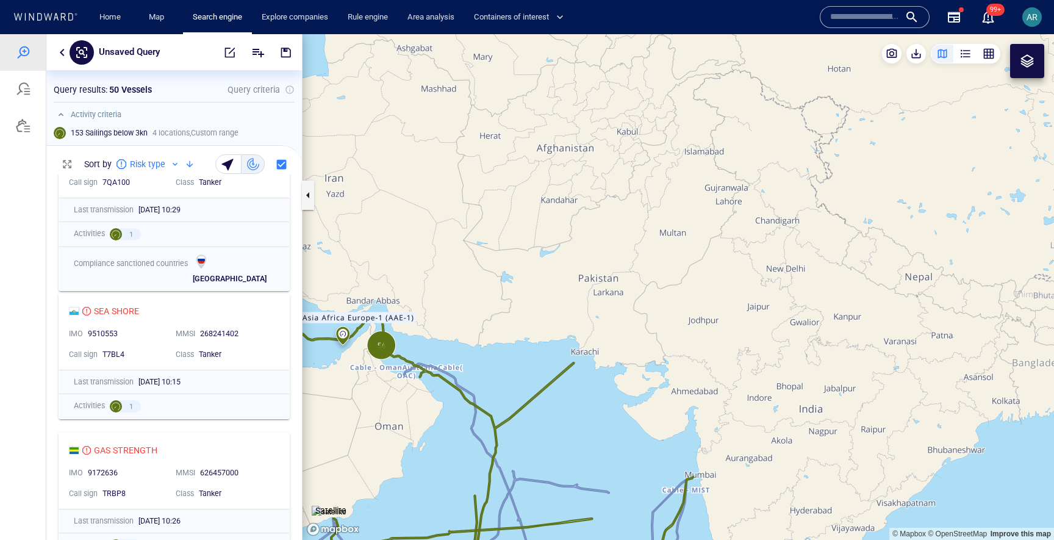
drag, startPoint x: 359, startPoint y: 362, endPoint x: 734, endPoint y: 323, distance: 376.7
click at [731, 324] on canvas "Map" at bounding box center [679, 287] width 752 height 506
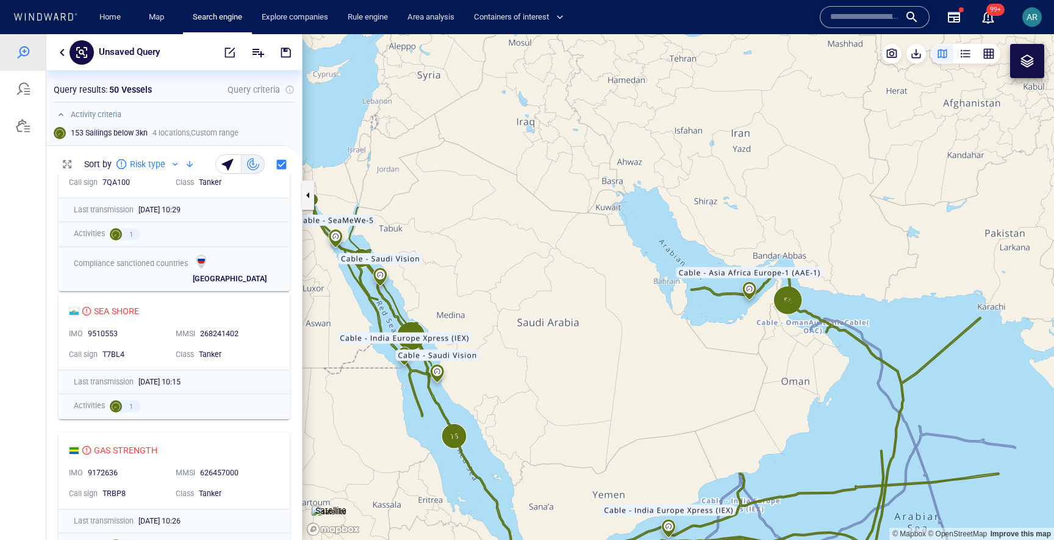
drag, startPoint x: 502, startPoint y: 395, endPoint x: 593, endPoint y: 313, distance: 123.1
click at [593, 313] on canvas "Map" at bounding box center [679, 287] width 752 height 506
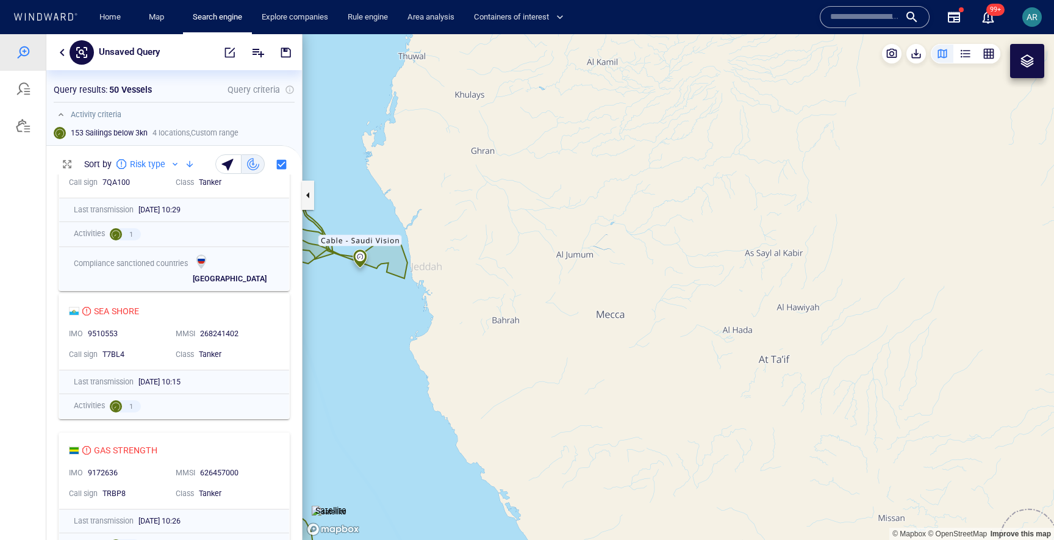
drag, startPoint x: 544, startPoint y: 295, endPoint x: 738, endPoint y: 300, distance: 194.7
click at [738, 300] on canvas "Map" at bounding box center [679, 287] width 752 height 506
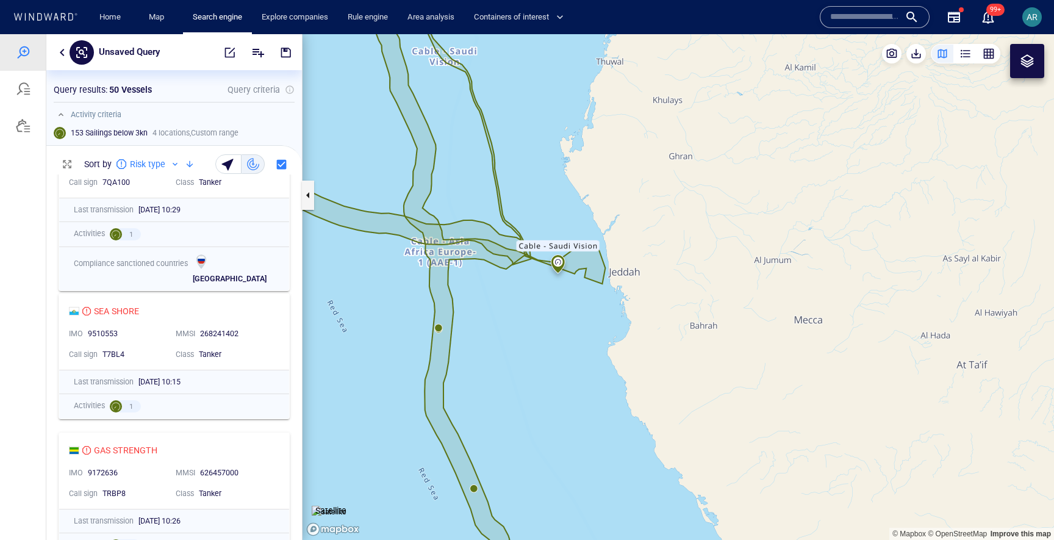
drag, startPoint x: 552, startPoint y: 293, endPoint x: 622, endPoint y: 283, distance: 70.9
click at [622, 283] on canvas "Map" at bounding box center [679, 287] width 752 height 506
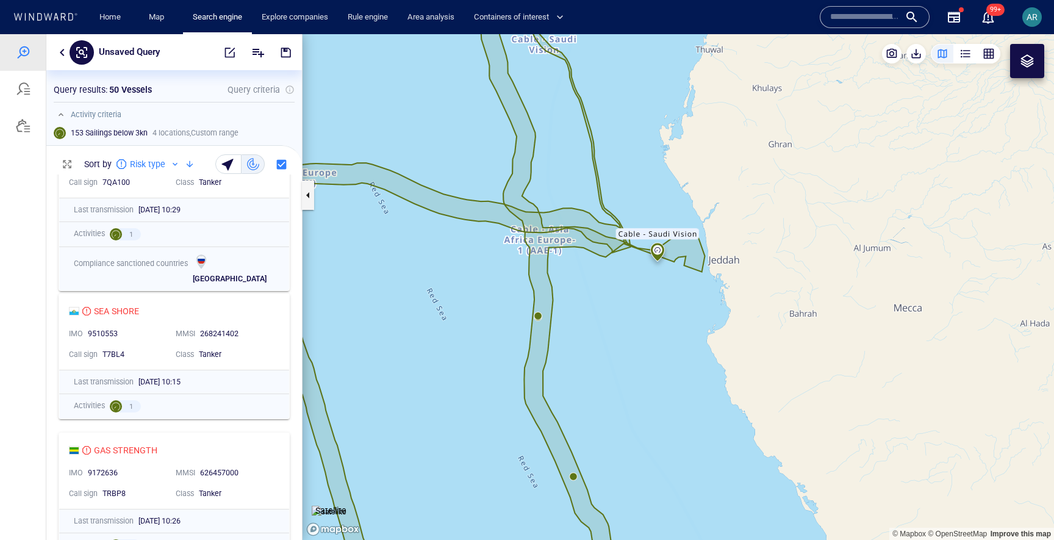
click at [536, 315] on canvas "Map" at bounding box center [679, 287] width 752 height 506
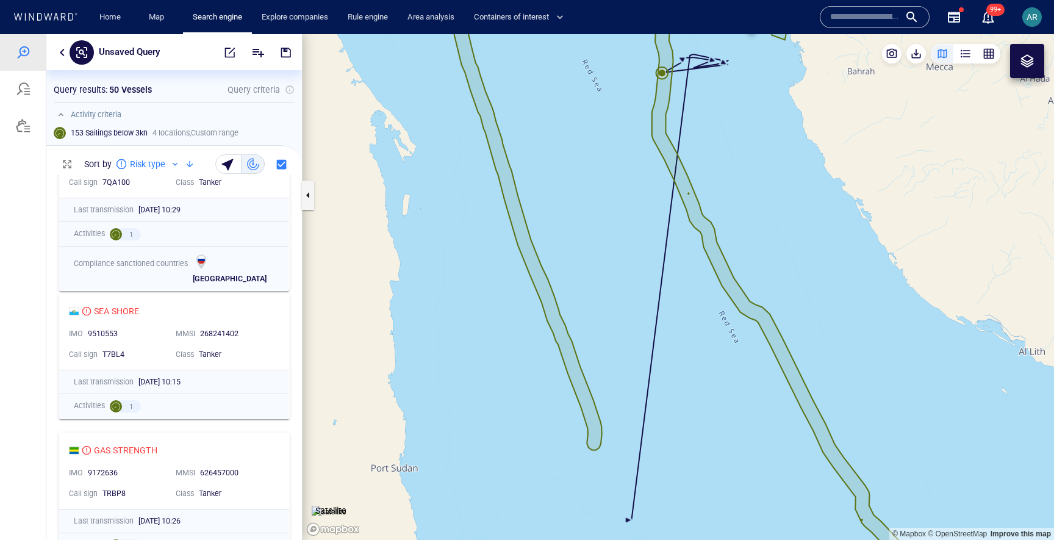
click at [663, 72] on canvas "Map" at bounding box center [679, 287] width 752 height 506
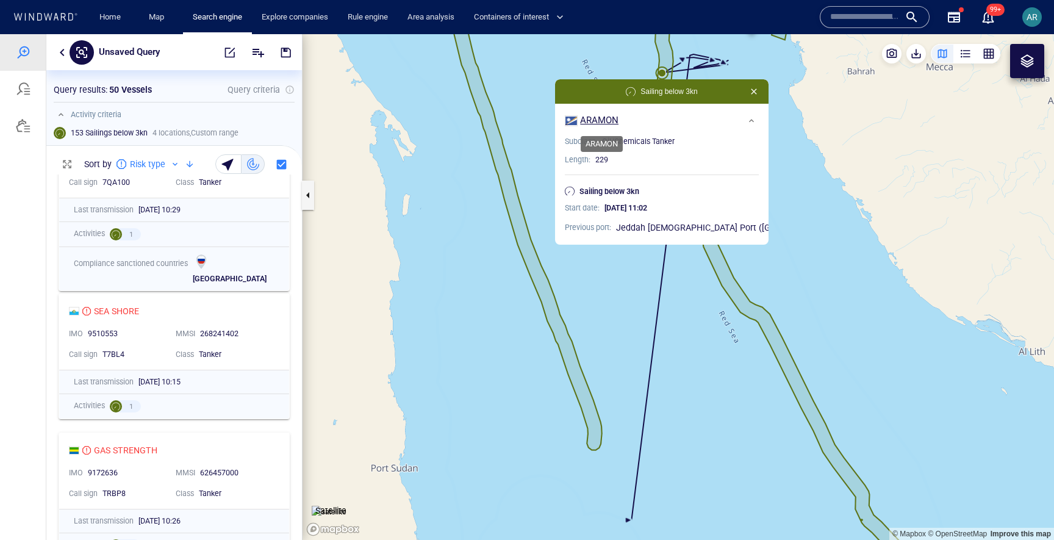
click at [607, 120] on div "ARAMON" at bounding box center [599, 120] width 38 height 13
click at [381, 203] on canvas "Map" at bounding box center [679, 287] width 752 height 506
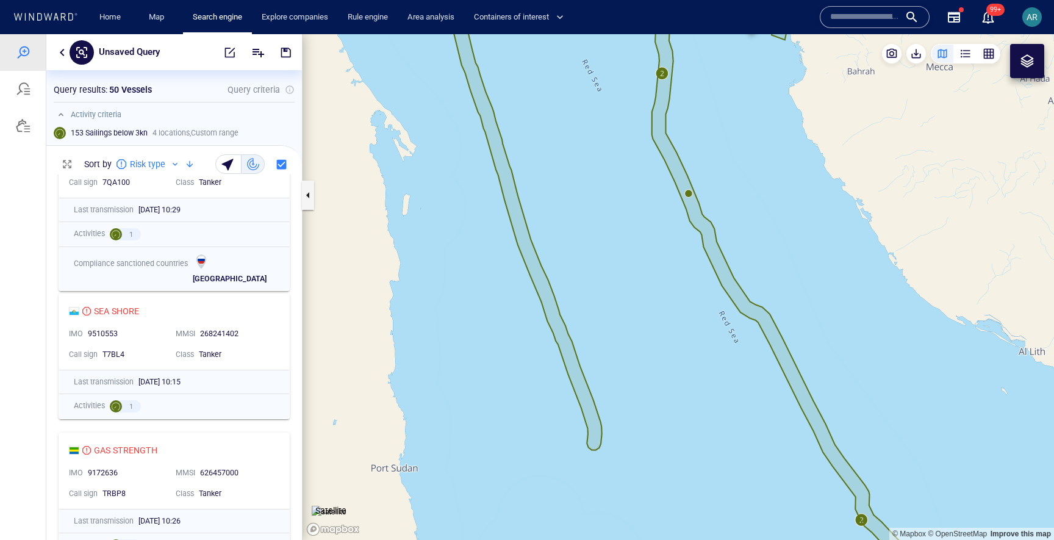
click at [690, 193] on canvas "Map" at bounding box center [679, 287] width 752 height 506
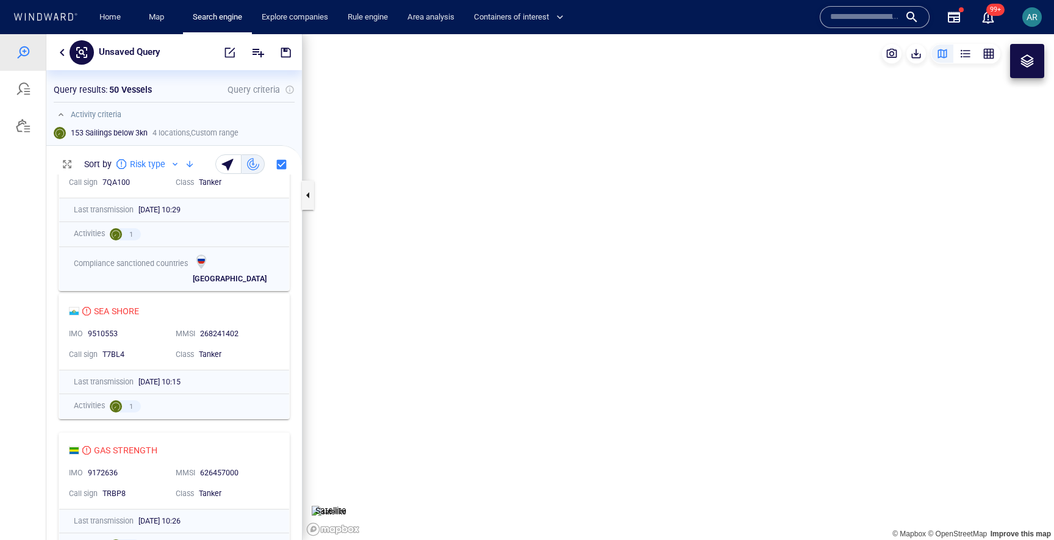
click at [690, 328] on canvas "Map" at bounding box center [679, 287] width 752 height 506
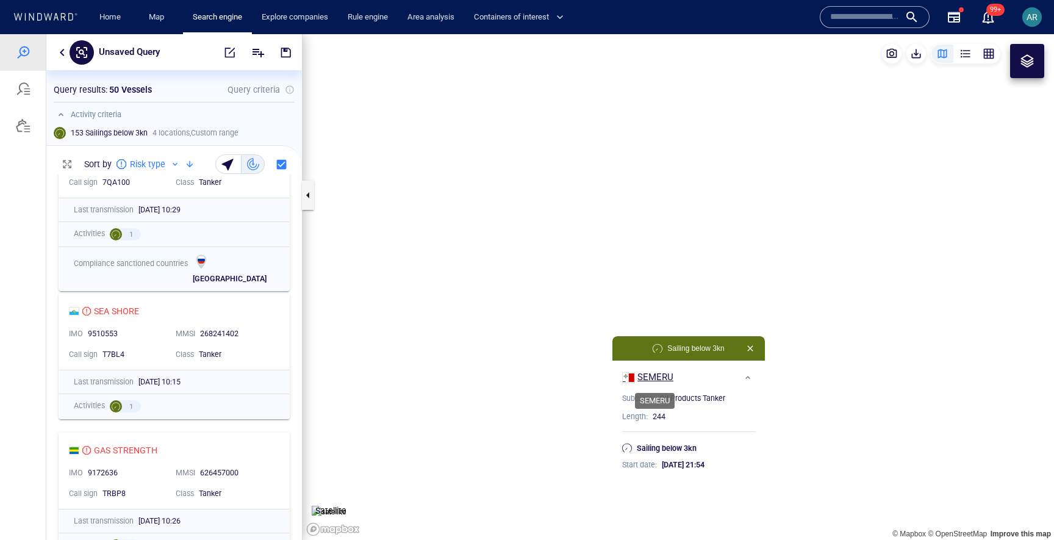
click at [656, 379] on div "SEMERU" at bounding box center [656, 377] width 36 height 13
